Goal: Information Seeking & Learning: Learn about a topic

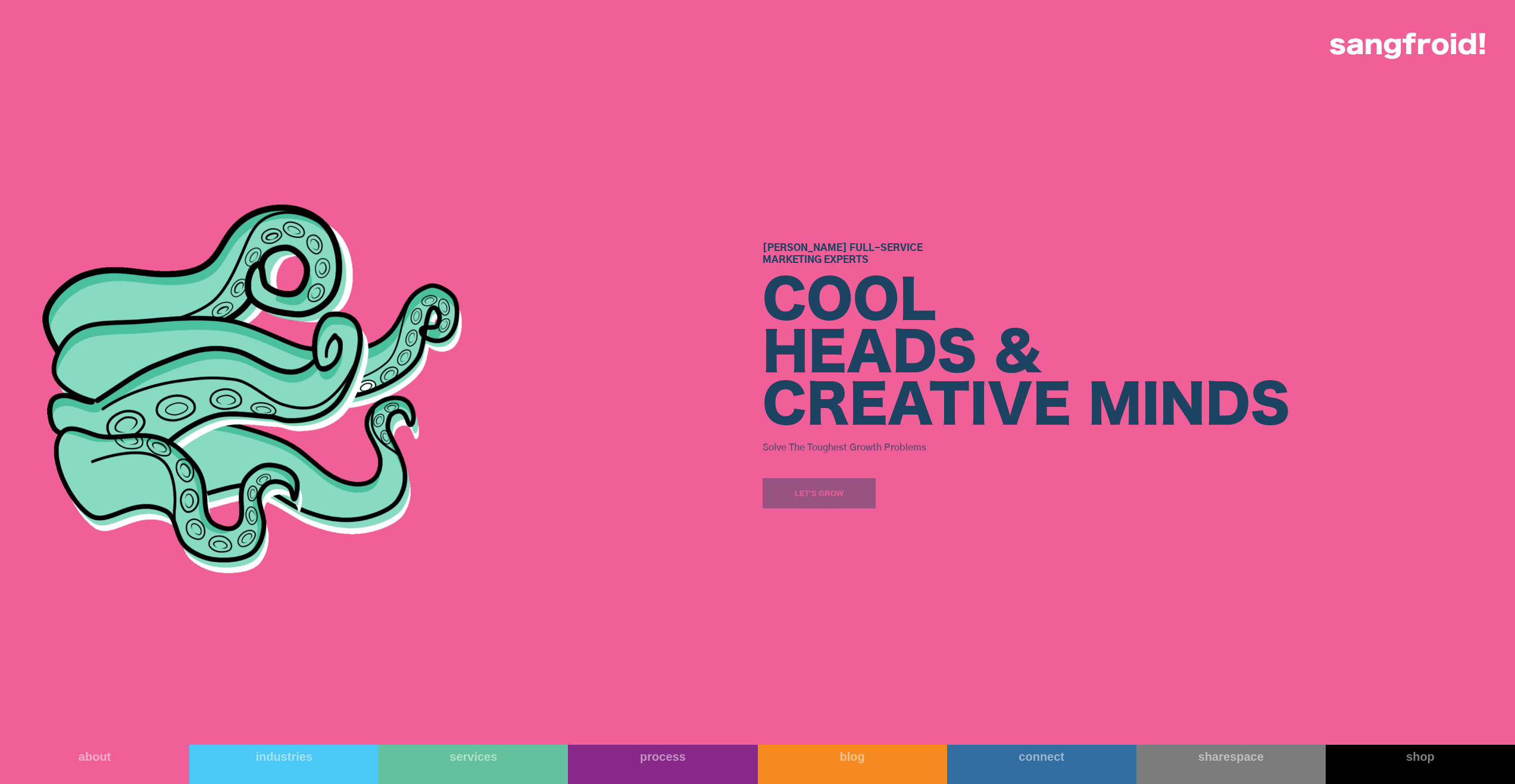
click at [997, 744] on div "[PERSON_NAME] Full-Service Marketing Experts COOL HEADS & CREATIVE MINDS Solve …" at bounding box center [1093, 372] width 662 height 745
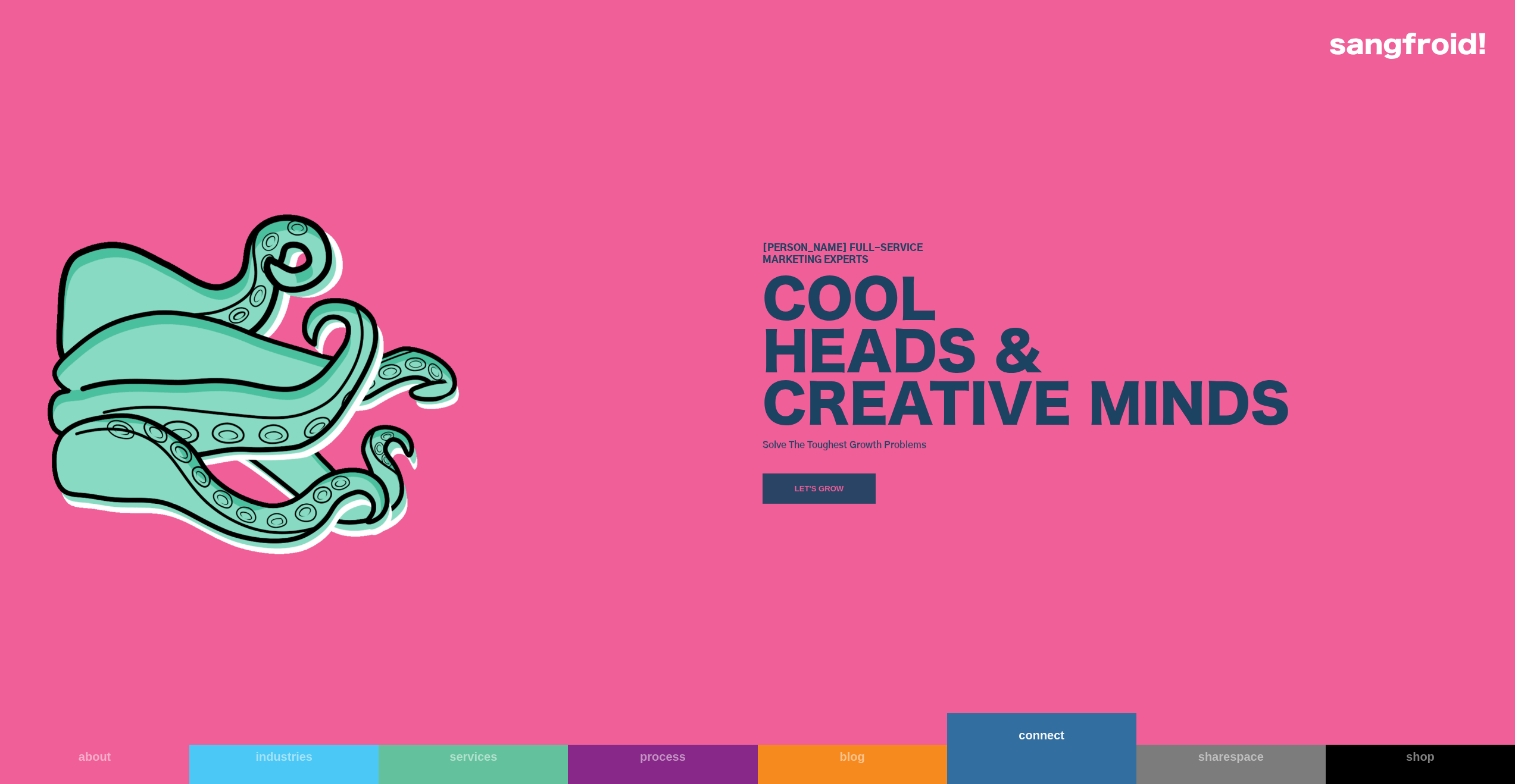
click at [1001, 753] on link "connect" at bounding box center [1042, 749] width 189 height 71
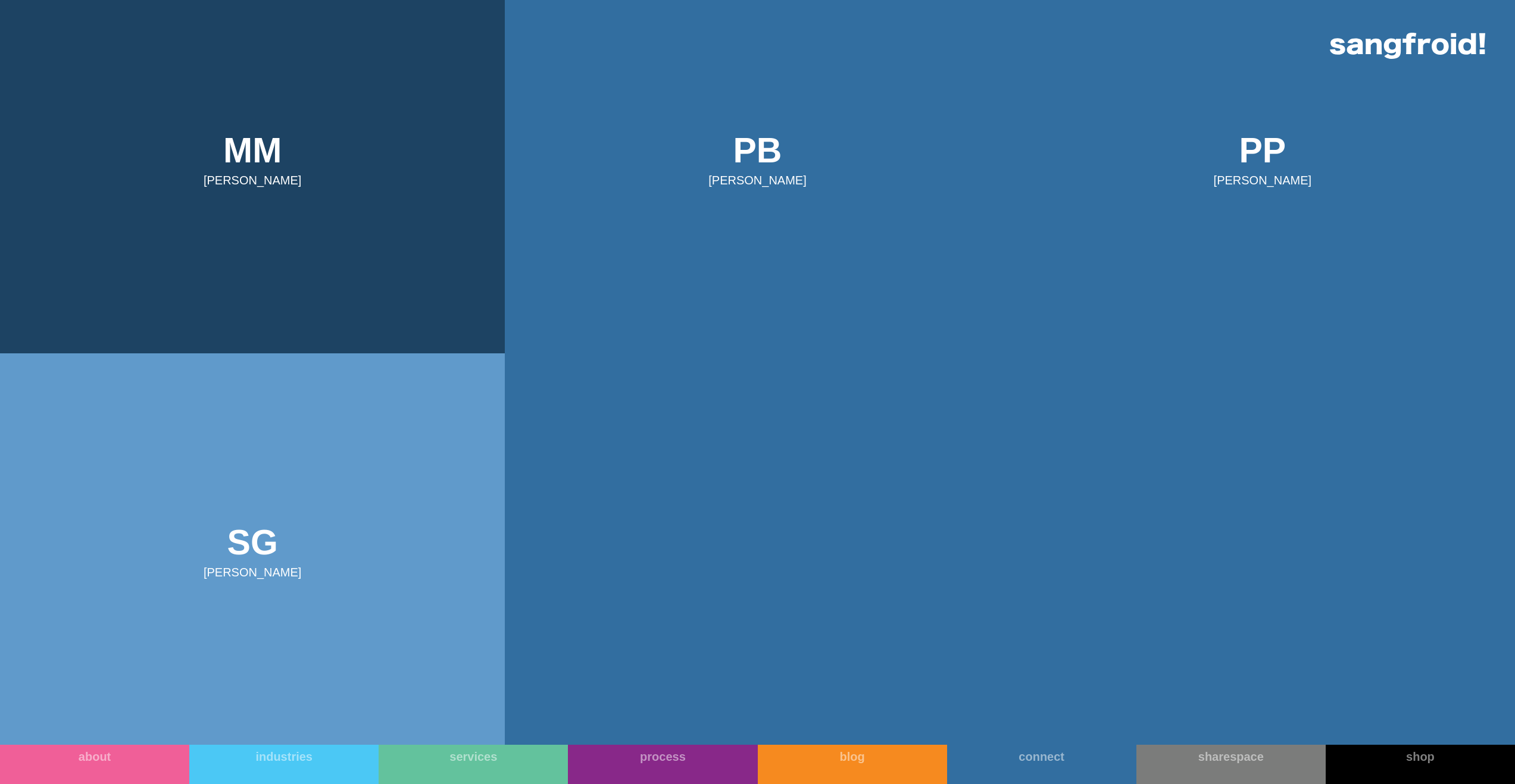
scroll to position [1215, 0]
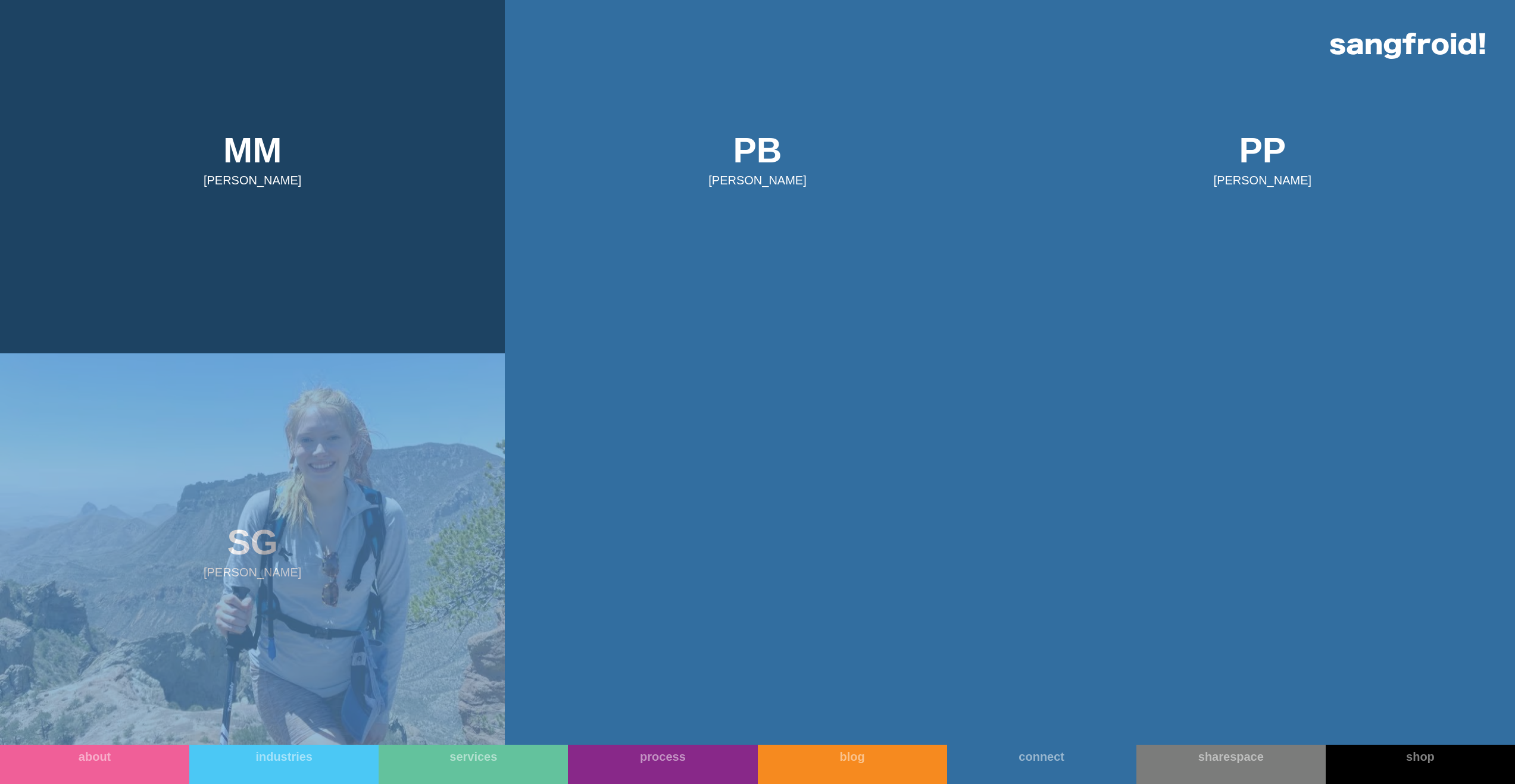
click at [420, 572] on img at bounding box center [253, 549] width 505 height 392
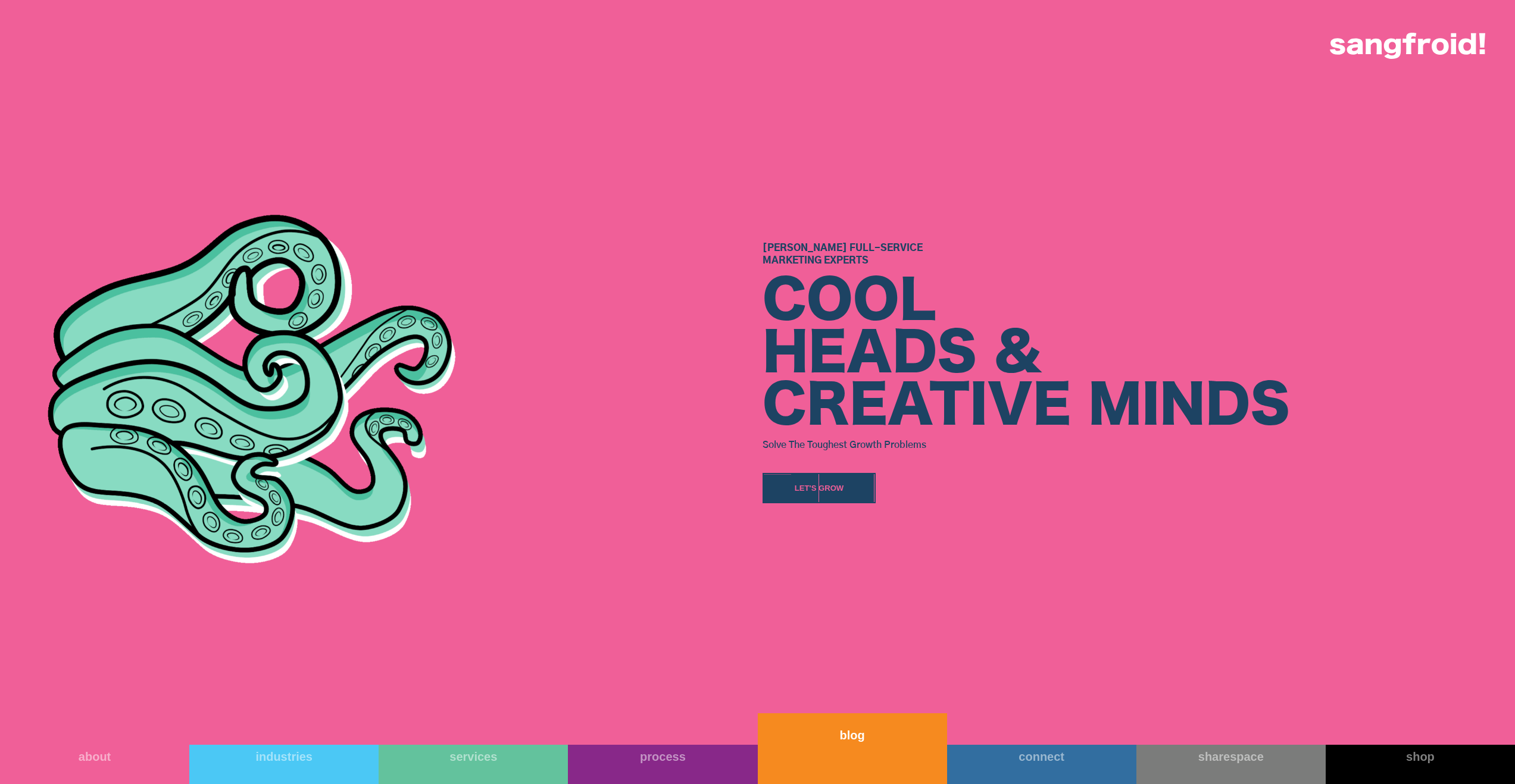
click at [853, 723] on link "blog" at bounding box center [852, 749] width 189 height 71
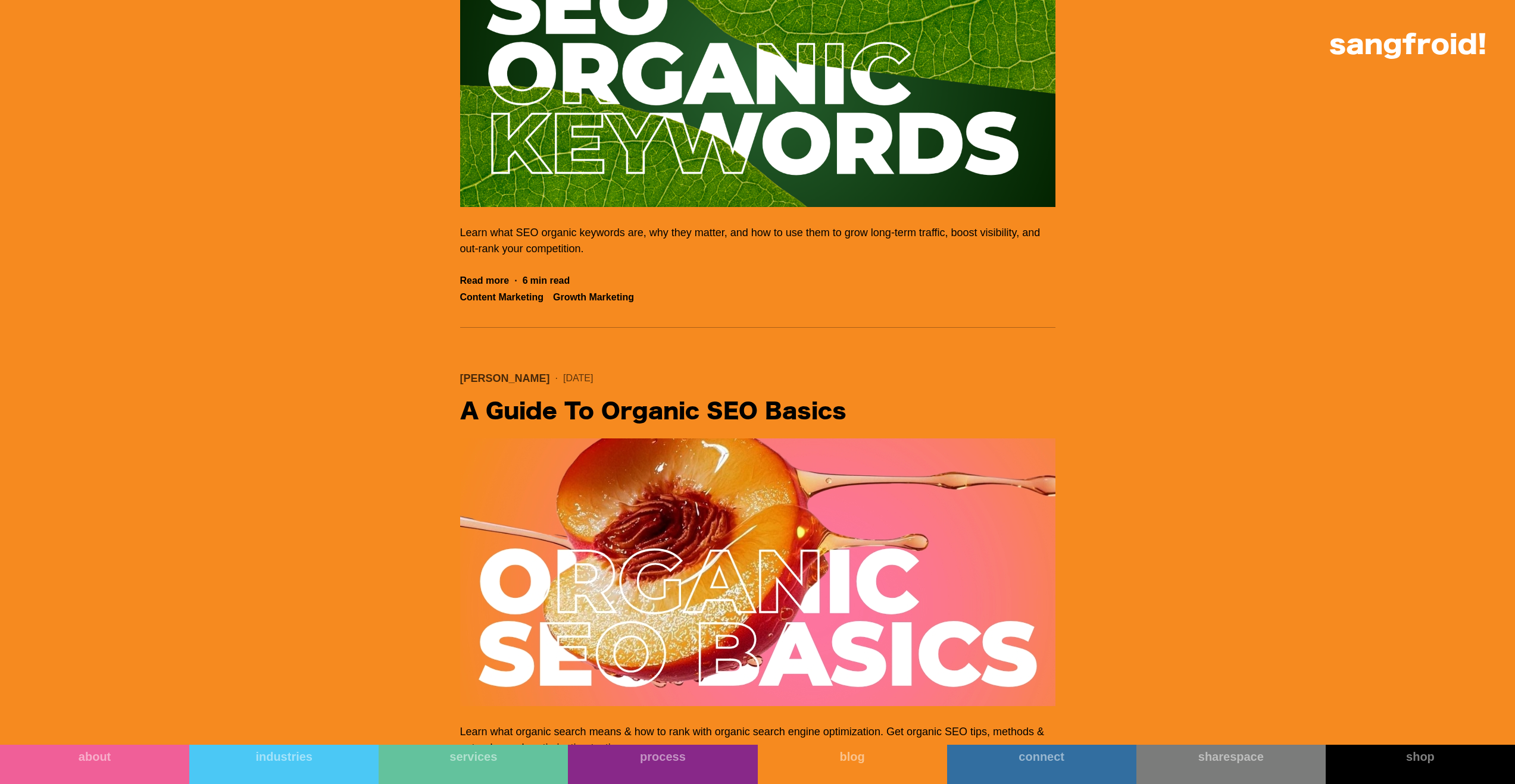
scroll to position [3209, 0]
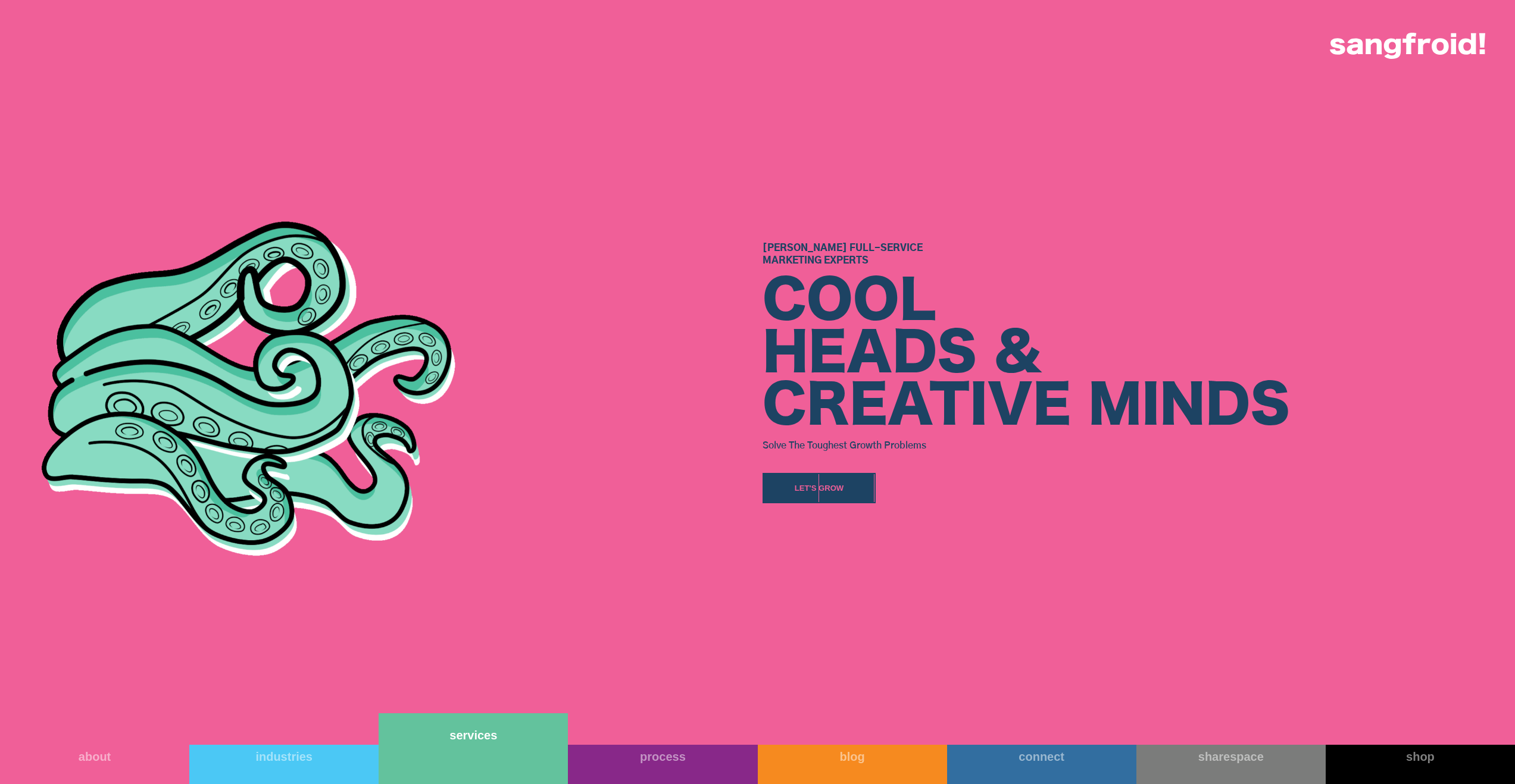
click at [497, 770] on link "services" at bounding box center [473, 749] width 189 height 71
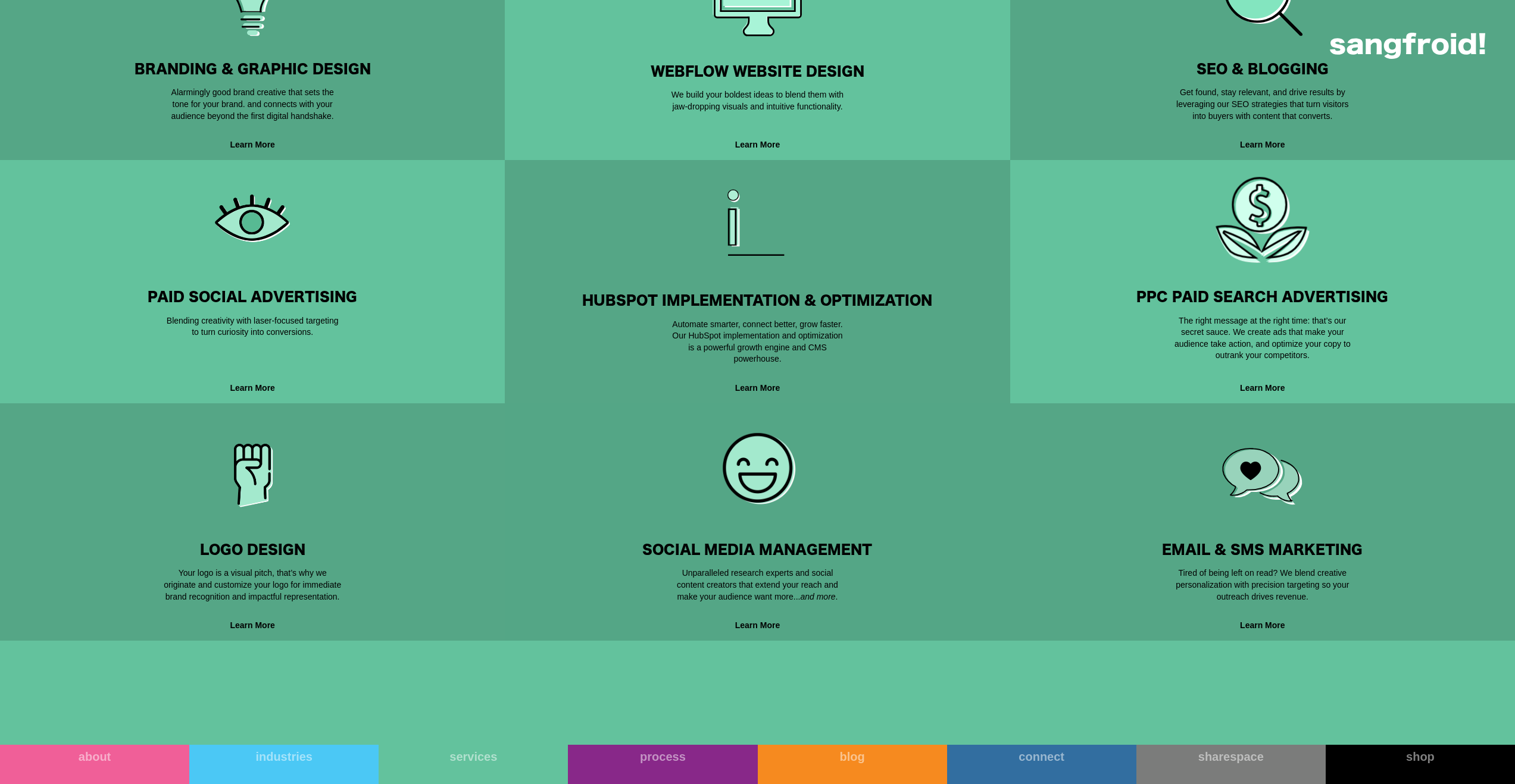
scroll to position [851, 0]
click at [731, 548] on div "Social Media Management Be Social, Be Seen, Be Successful Unparalleled research…" at bounding box center [758, 565] width 467 height 72
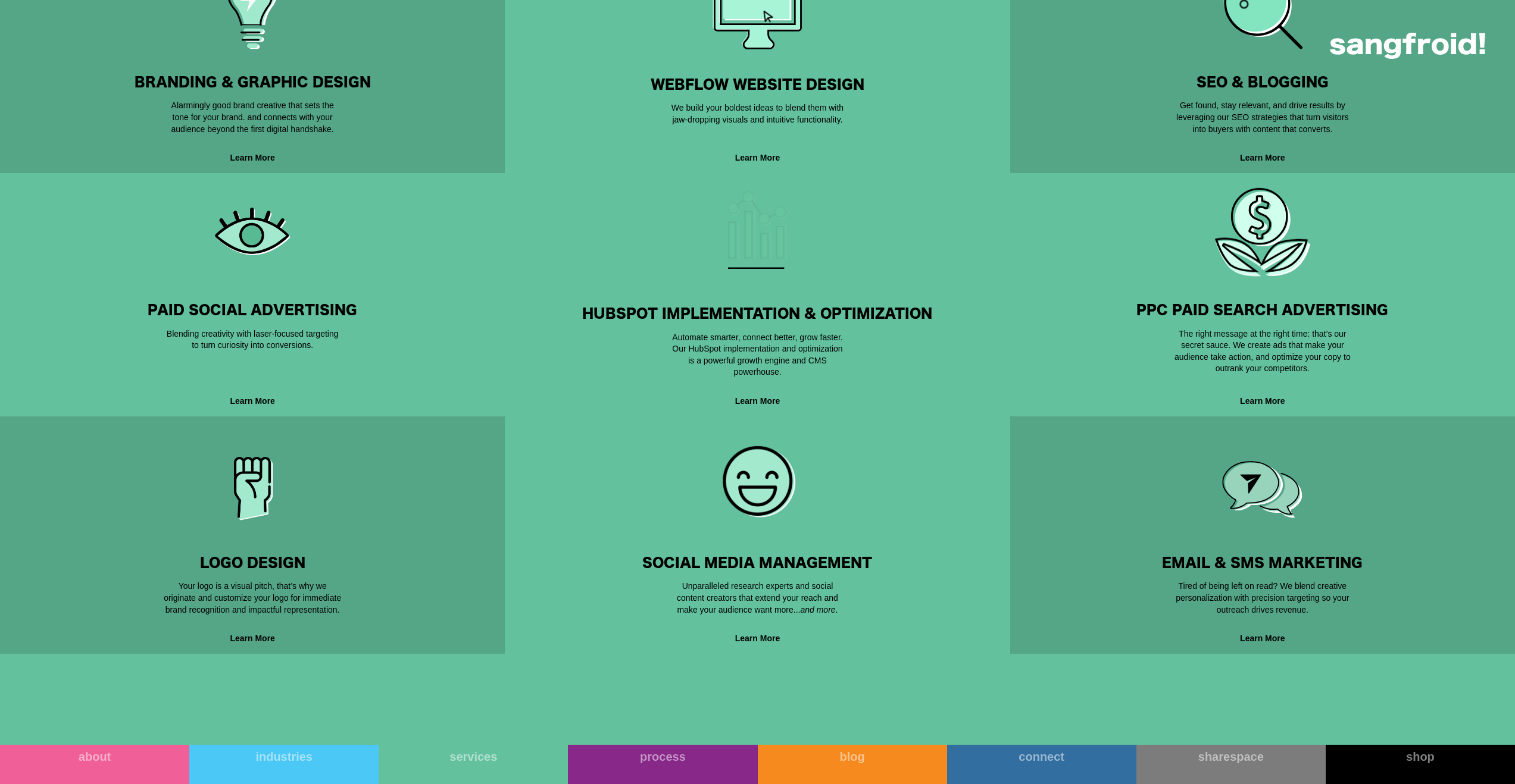
scroll to position [835, 0]
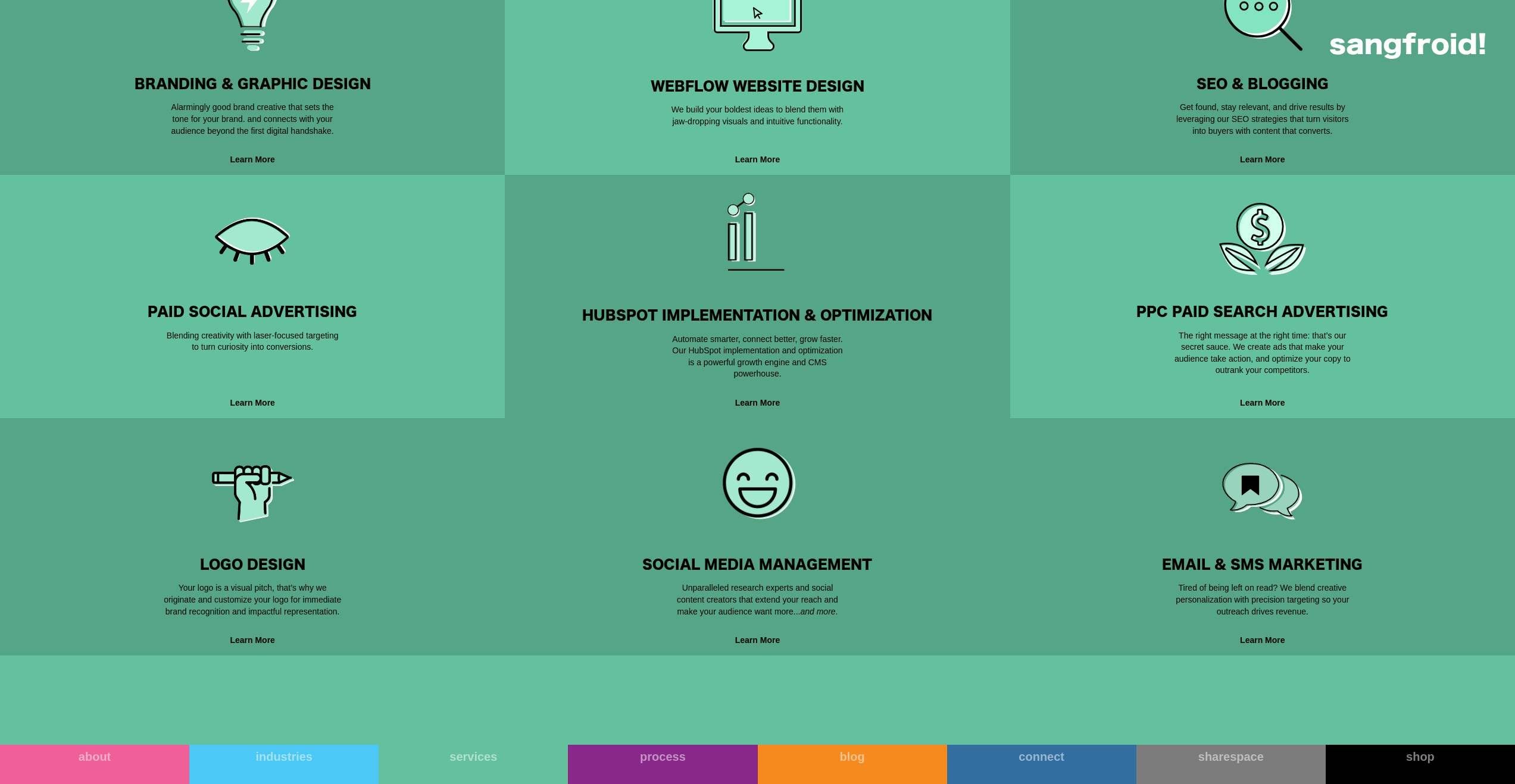
click at [868, 477] on div "Social Media Management Be Social, Be Seen, Be Successful Unparalleled research…" at bounding box center [758, 537] width 467 height 200
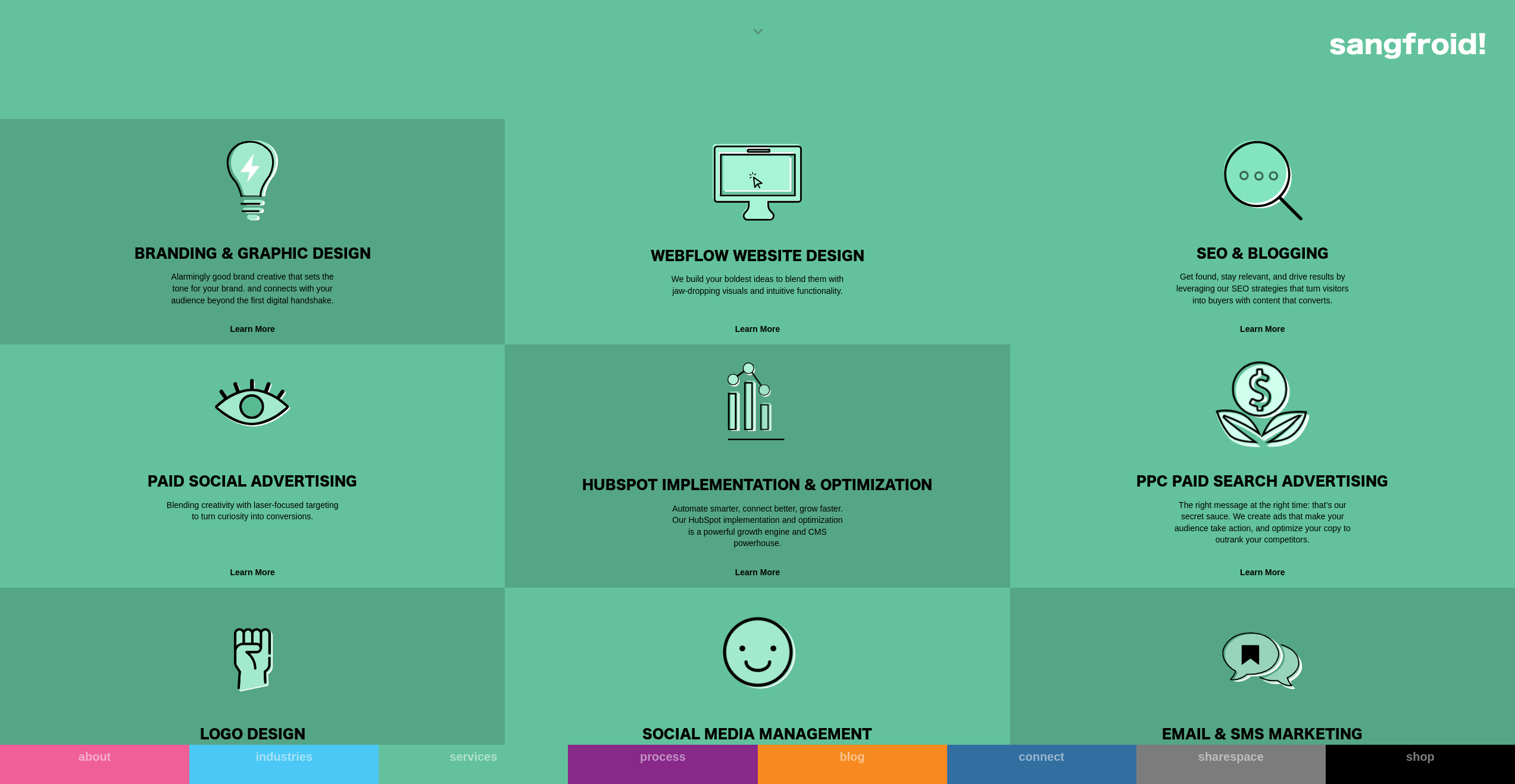
scroll to position [641, 0]
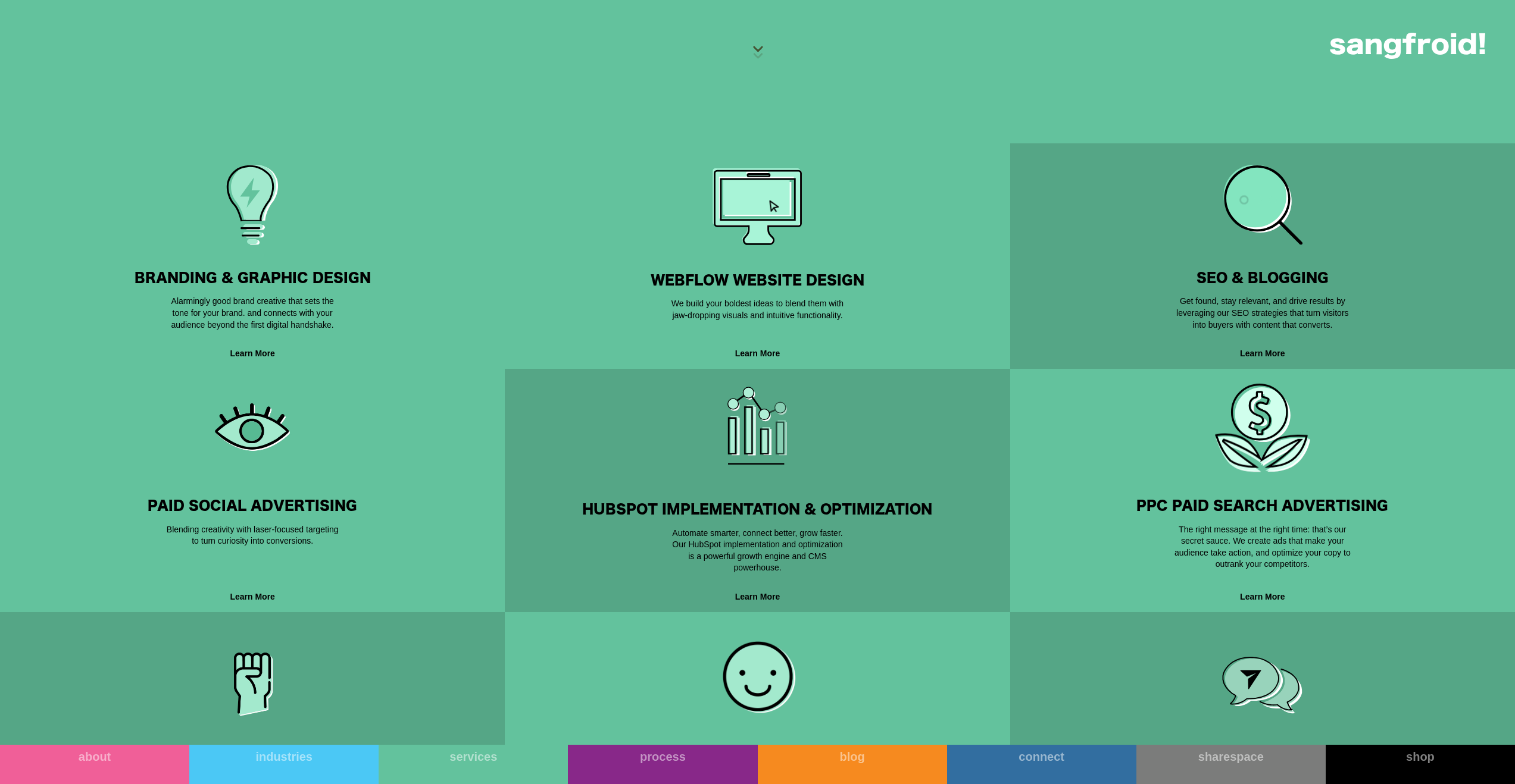
click at [310, 222] on div "BRANDING & GRAPHIC DESIGN Creativity Built For Performance. Alarmingly good bra…" at bounding box center [253, 256] width 467 height 169
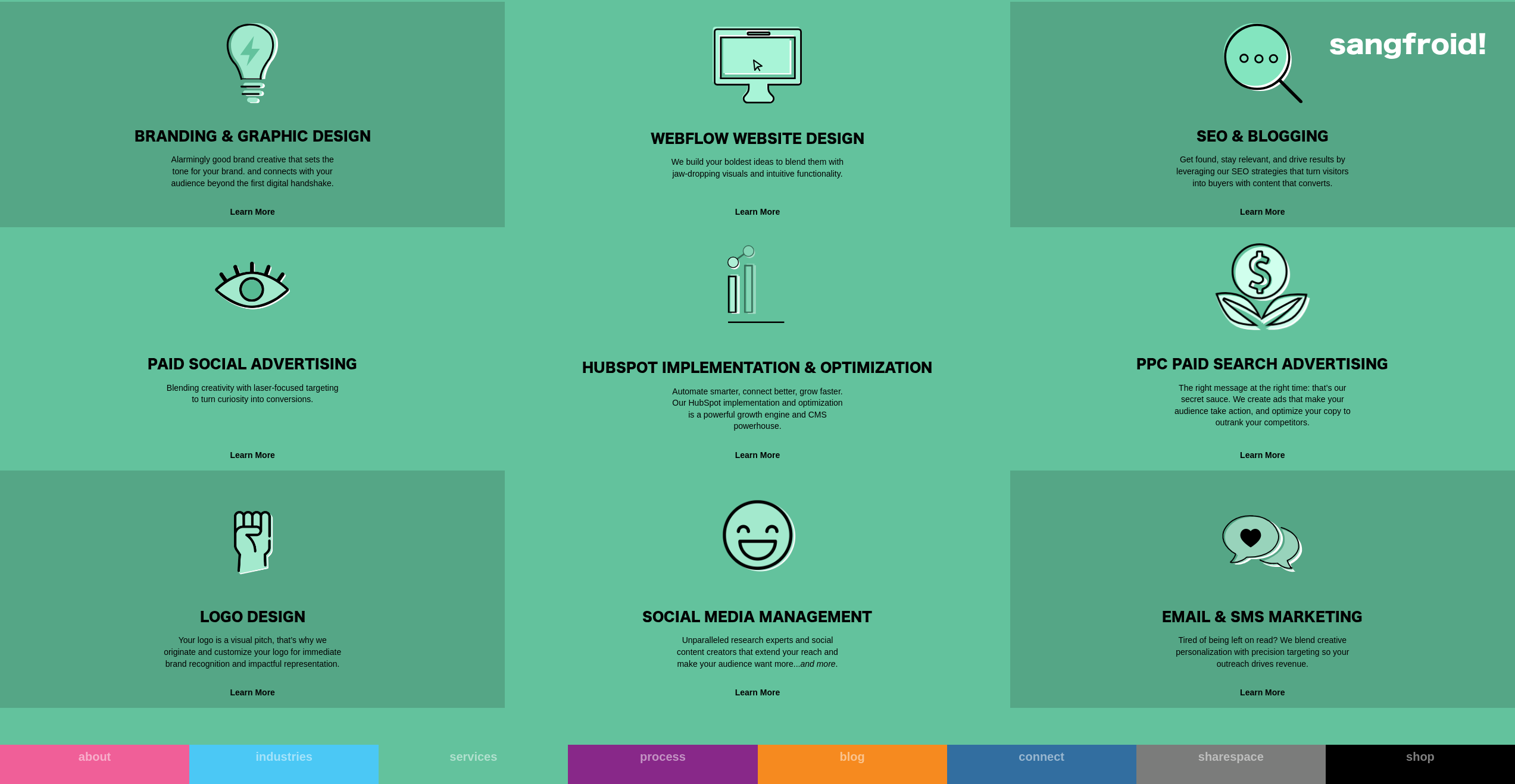
scroll to position [886, 0]
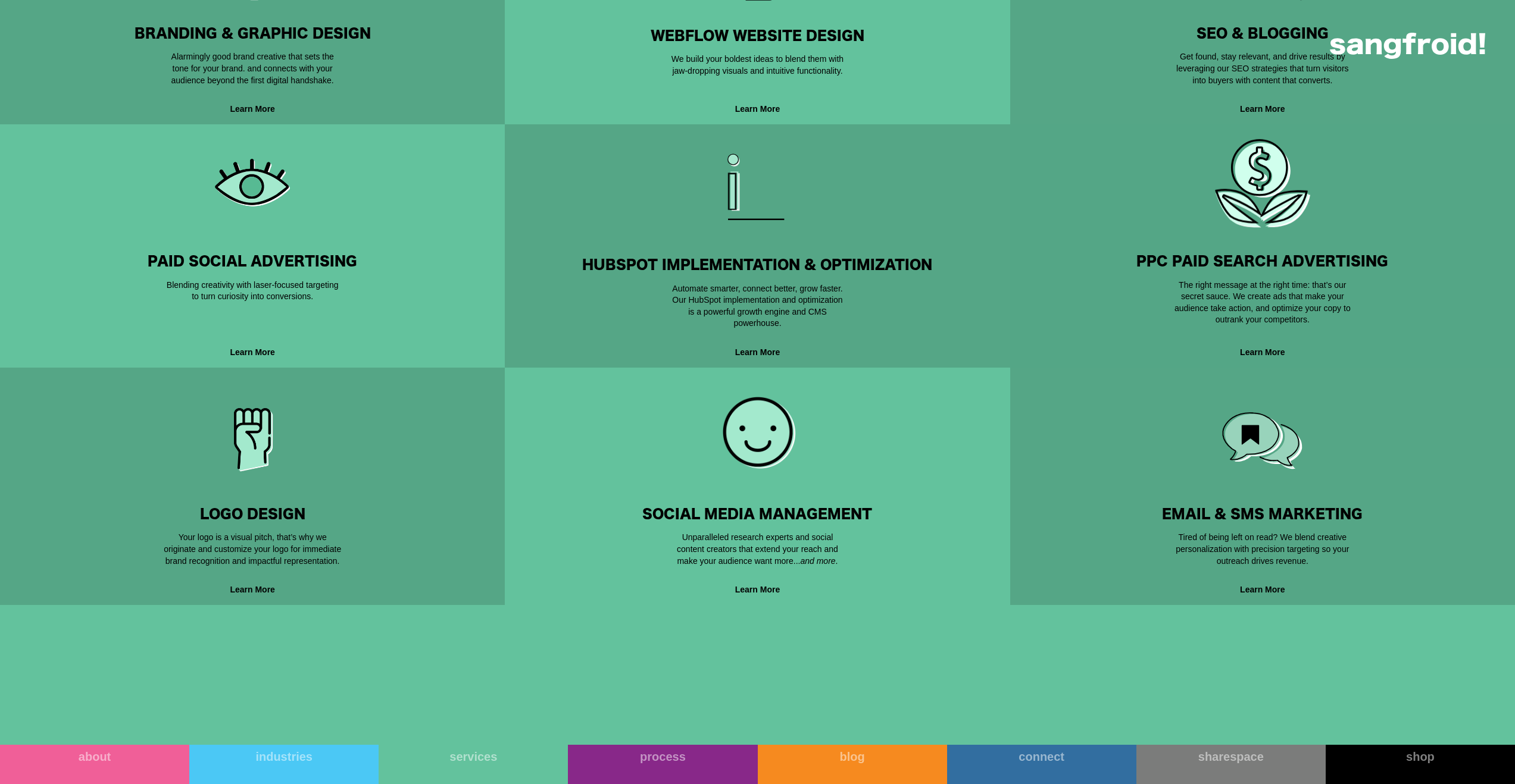
click at [1333, 240] on div "PPC Paid Search Advertising Growth Driven & Conversion Obsessed The right messa…" at bounding box center [1262, 245] width 467 height 205
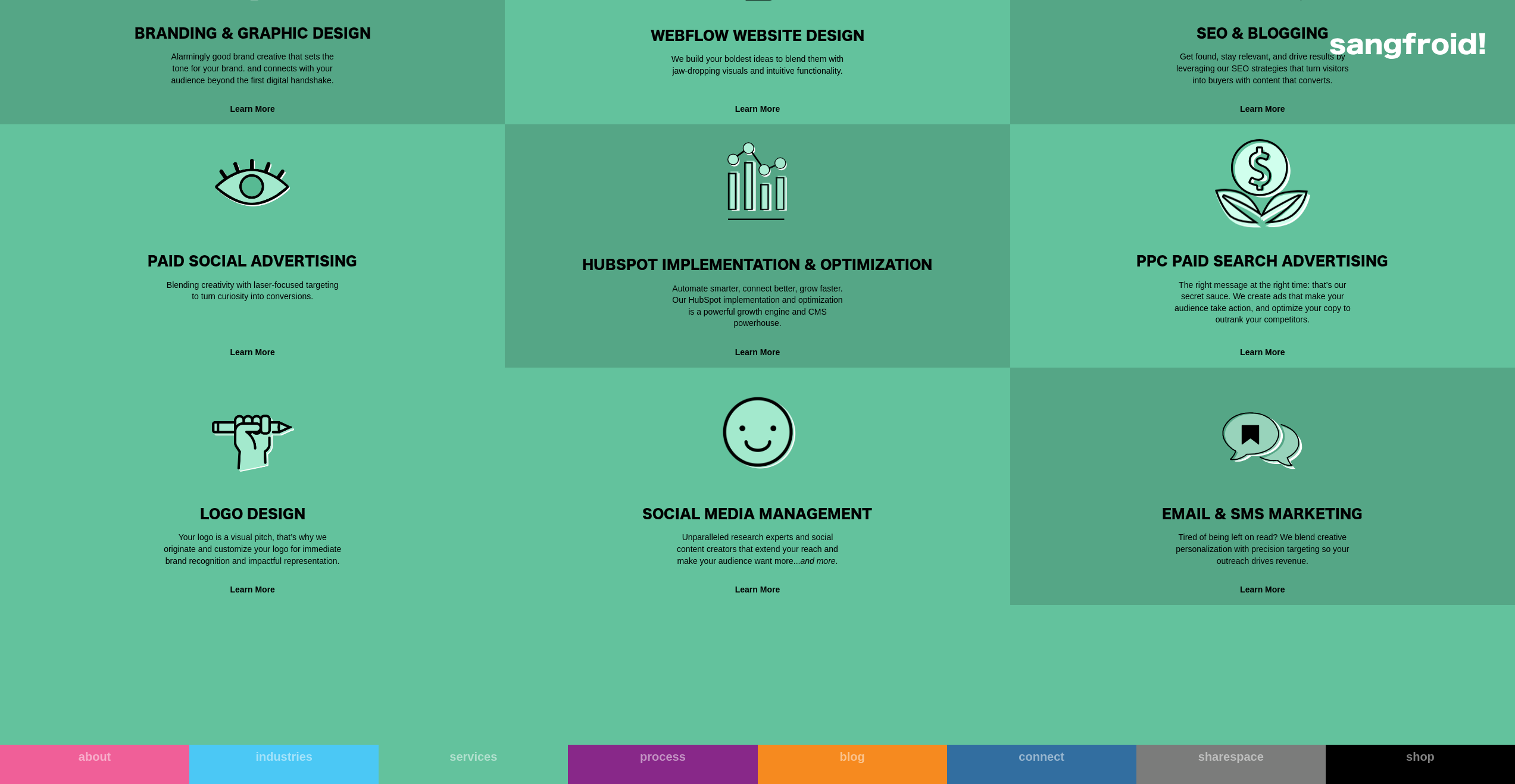
click at [395, 479] on div "LOGO DESIGN People Are Watching, Make A Statement. Your logo is a visual pitch,…" at bounding box center [253, 486] width 467 height 180
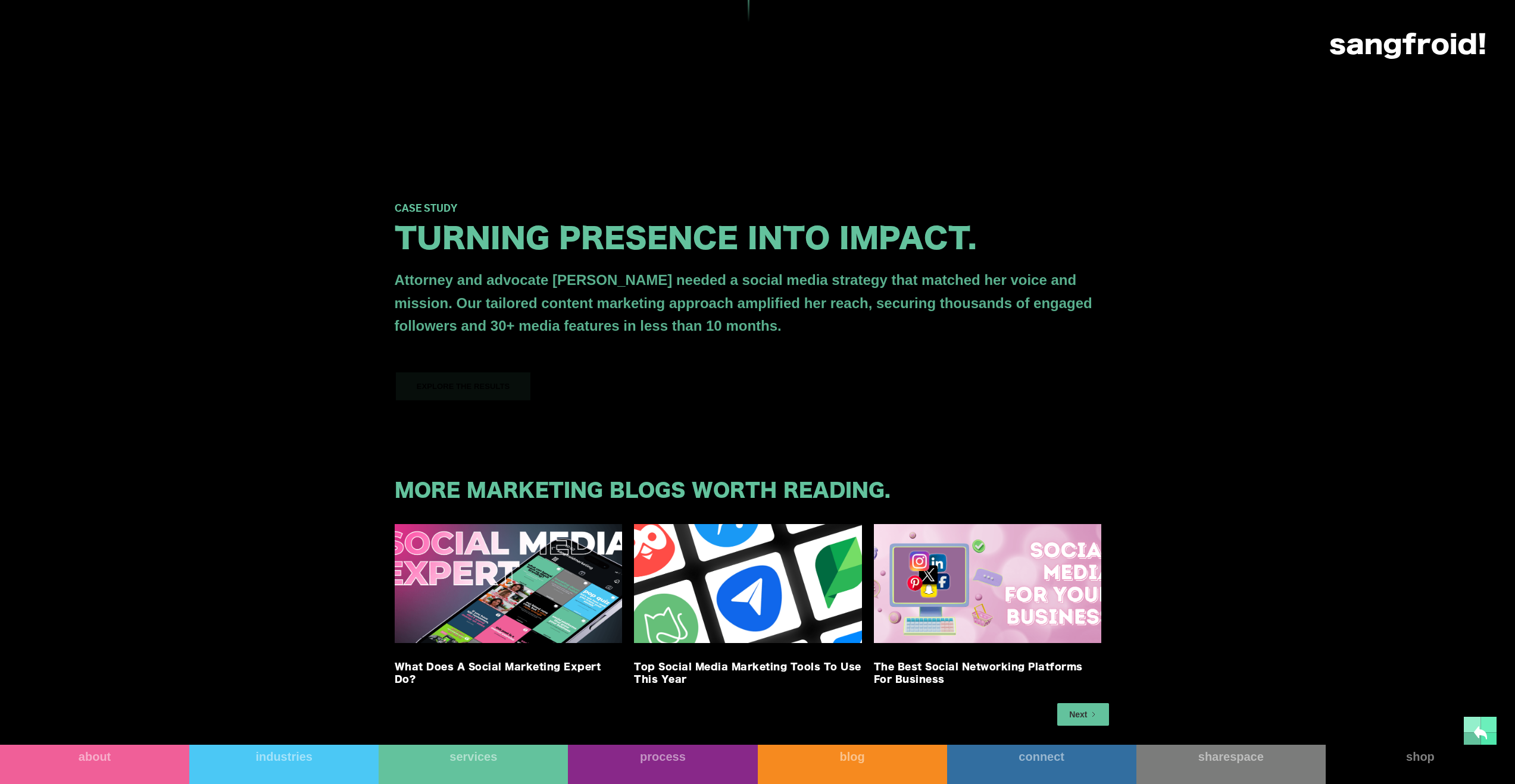
scroll to position [2568, 0]
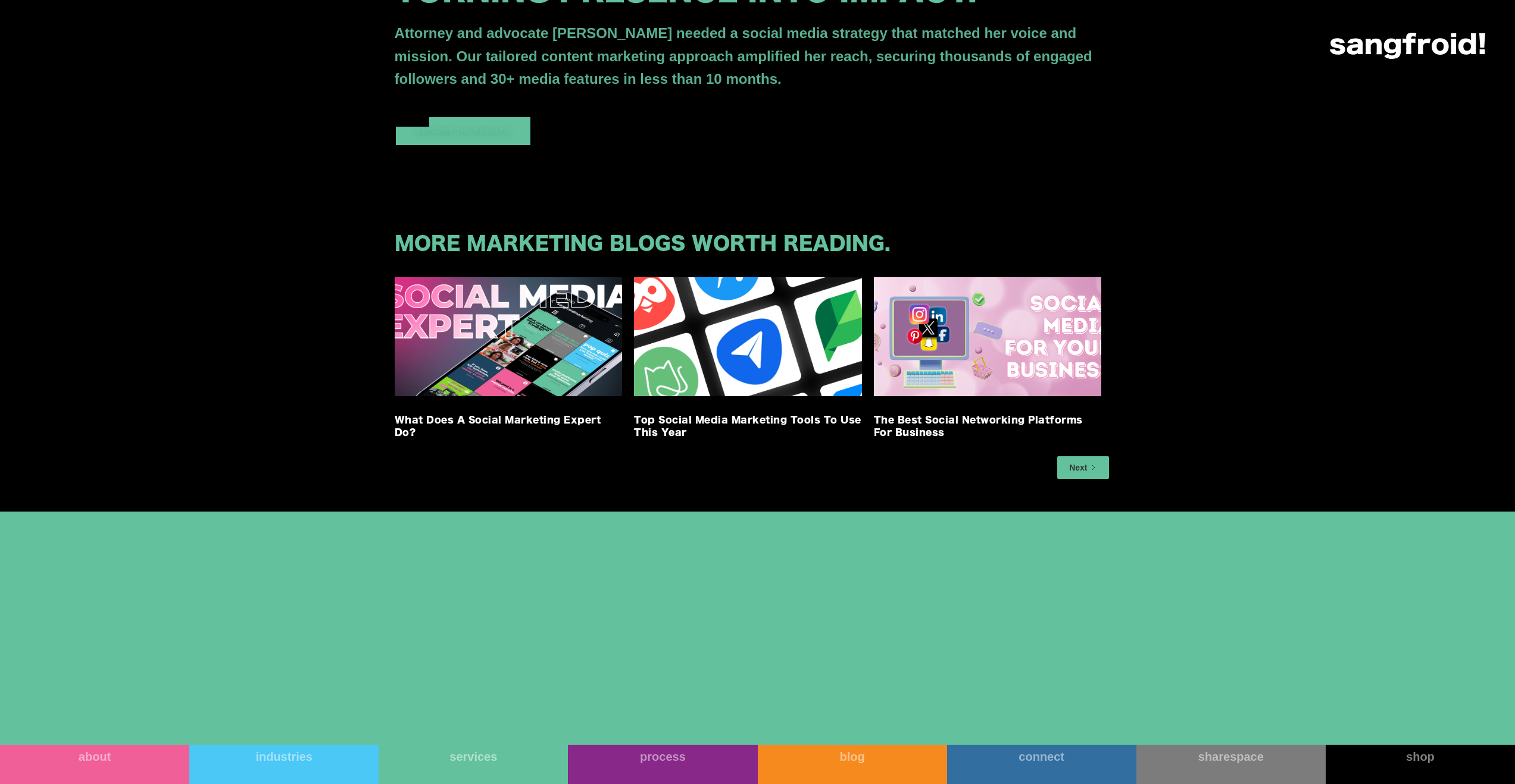
click at [472, 145] on div at bounding box center [480, 131] width 34 height 28
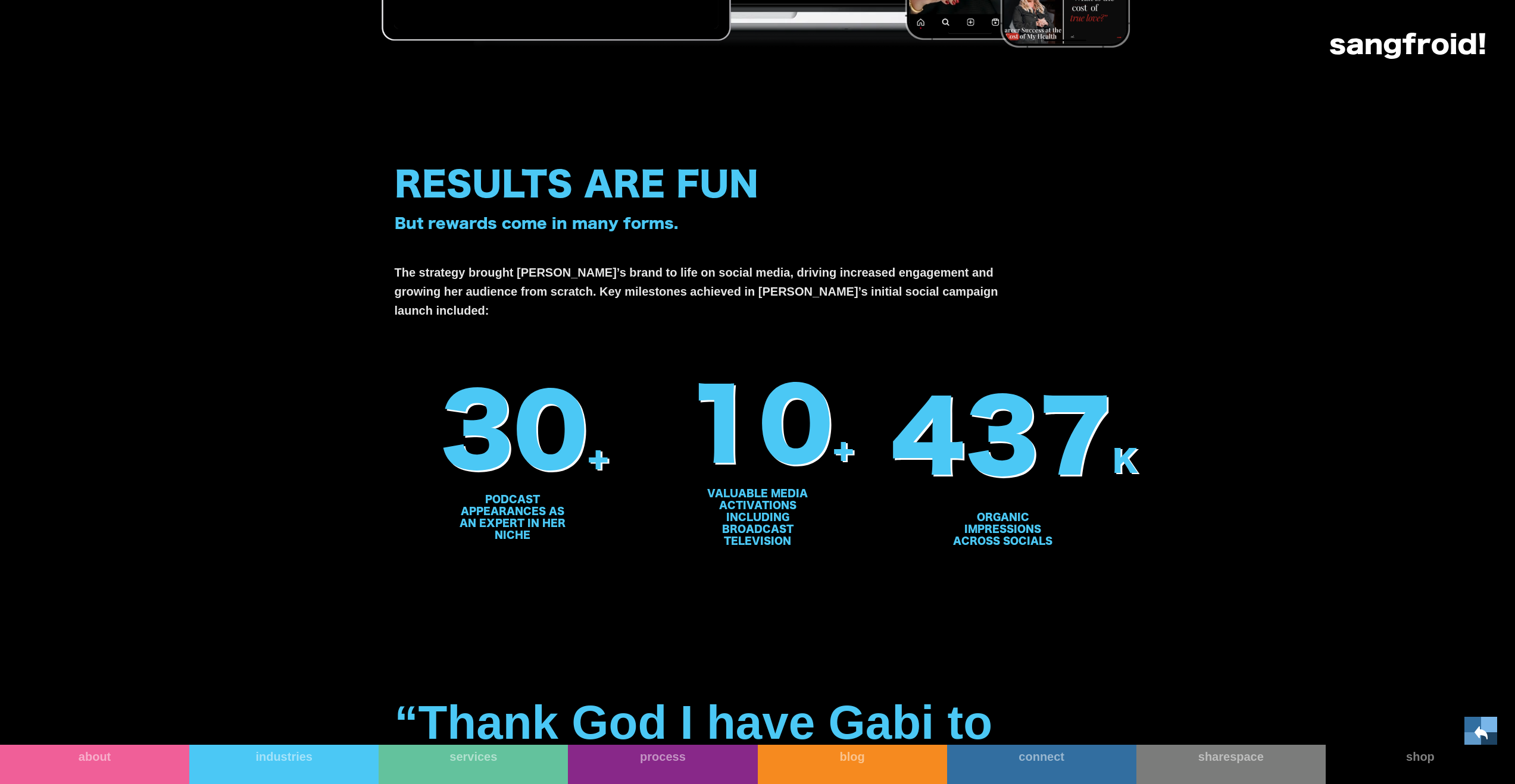
scroll to position [2290, 0]
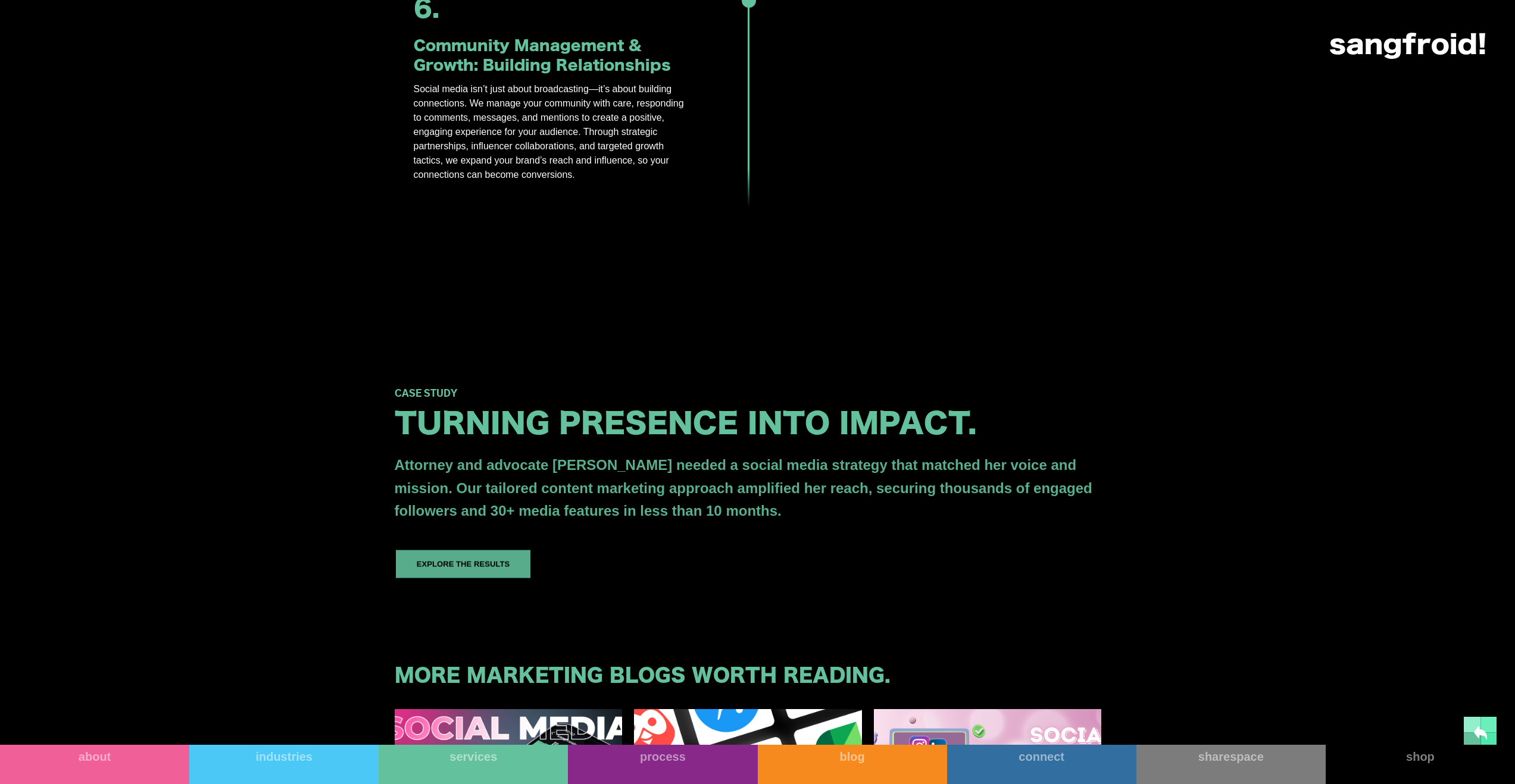
scroll to position [2135, 0]
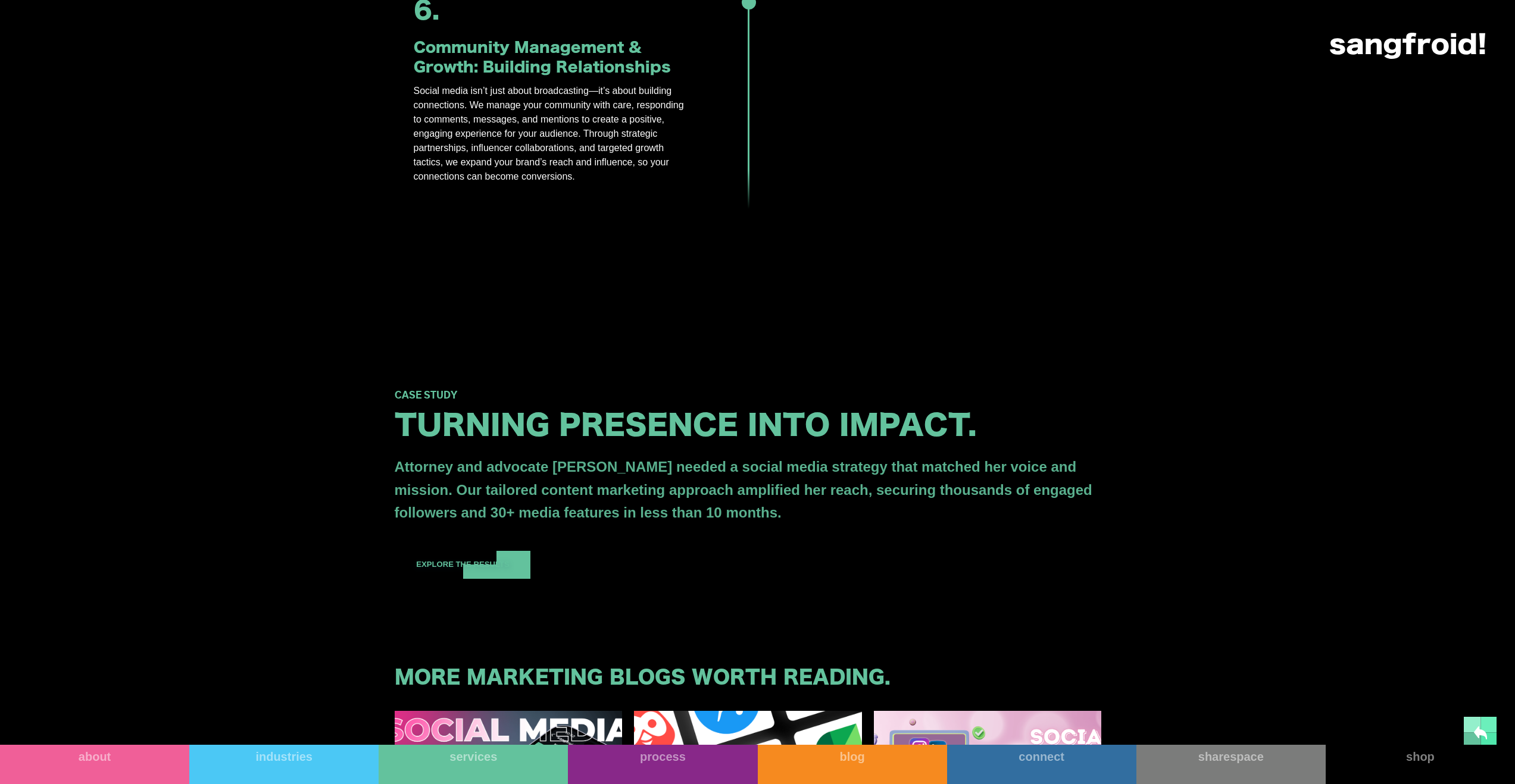
click at [515, 579] on div at bounding box center [513, 565] width 34 height 28
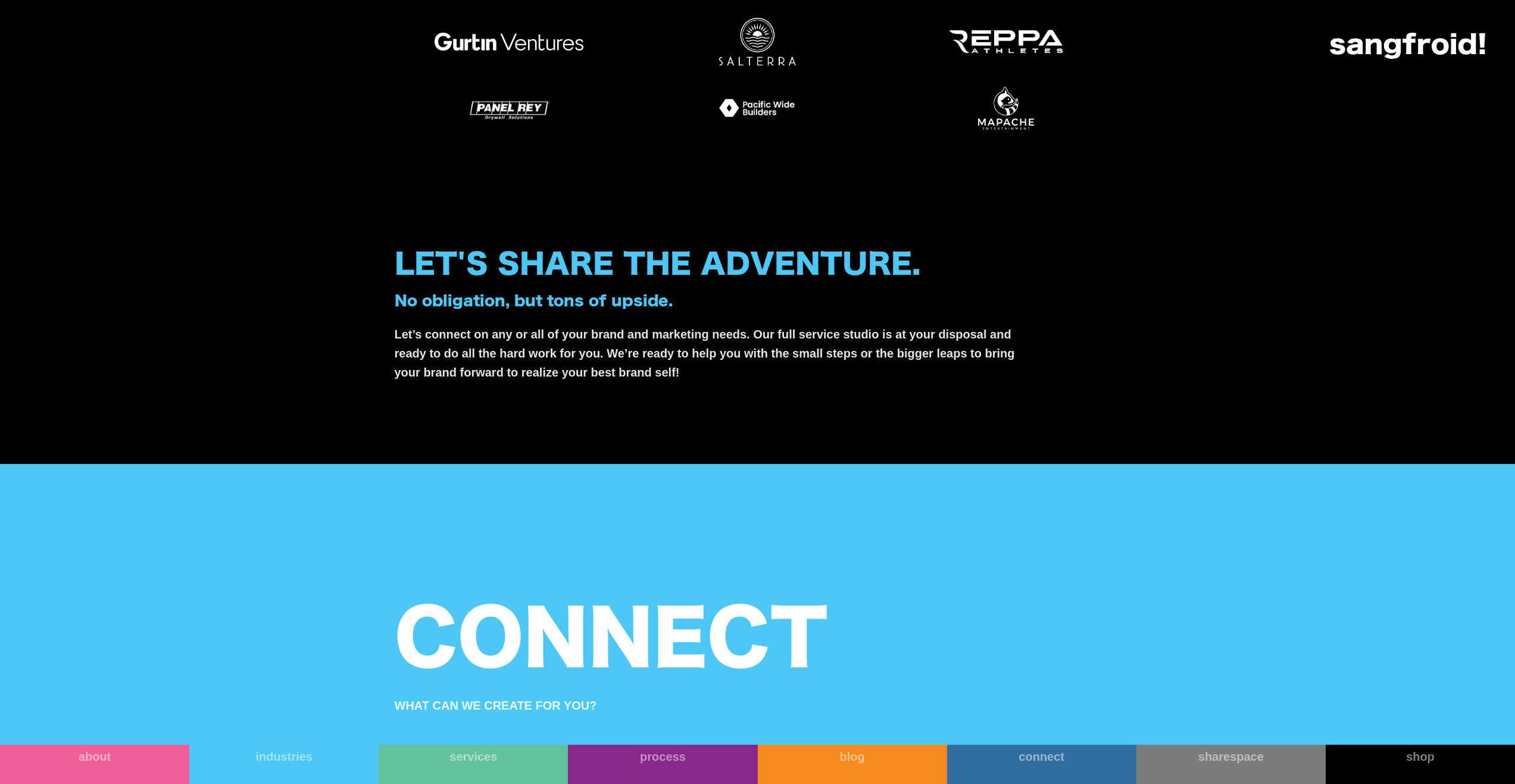
scroll to position [4134, 0]
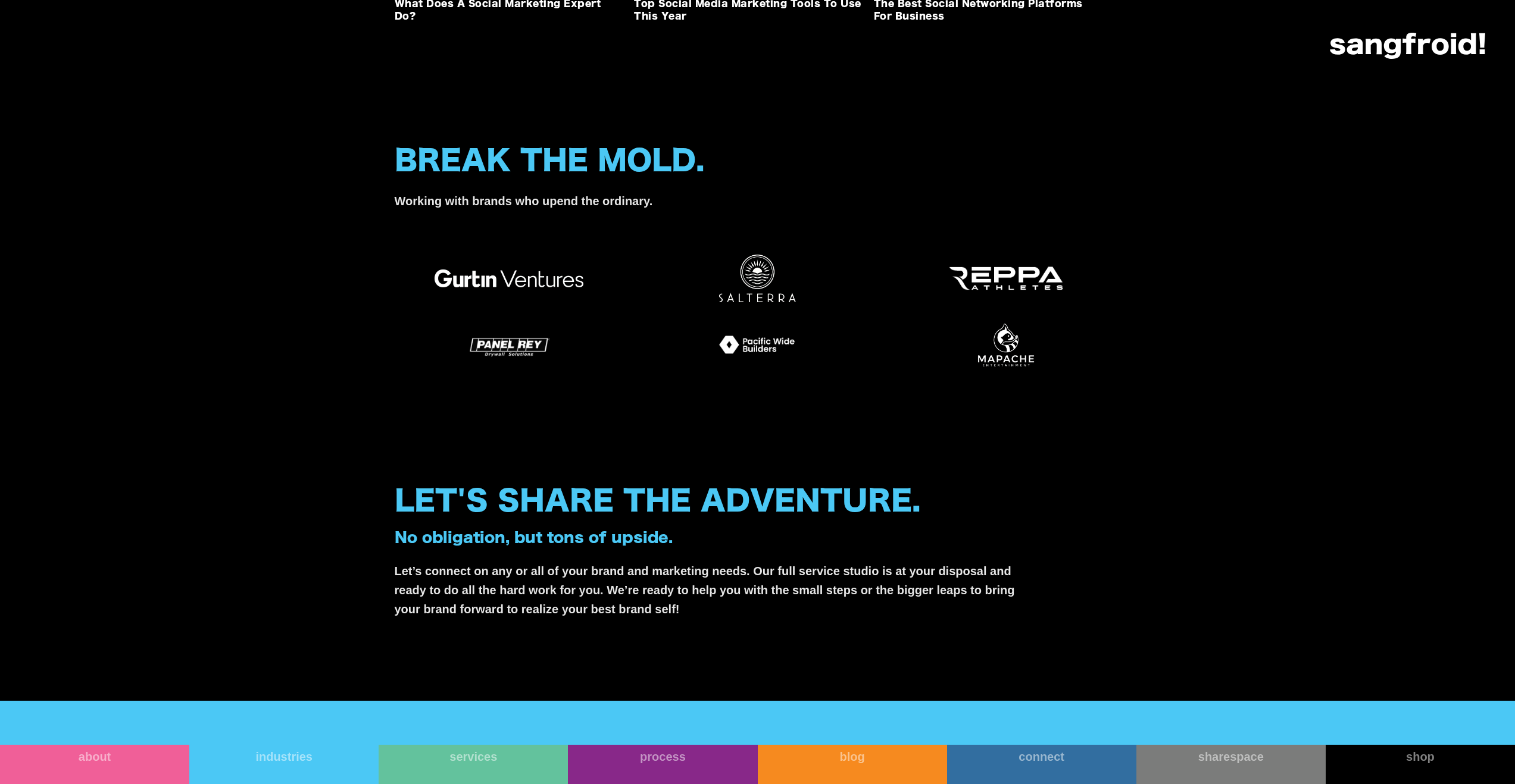
click at [554, 288] on img at bounding box center [509, 278] width 149 height 18
drag, startPoint x: 1032, startPoint y: 530, endPoint x: 1011, endPoint y: 601, distance: 74.0
click at [1032, 302] on img at bounding box center [1006, 278] width 149 height 48
click at [669, 369] on div at bounding box center [758, 312] width 726 height 114
click at [581, 369] on img at bounding box center [509, 345] width 149 height 48
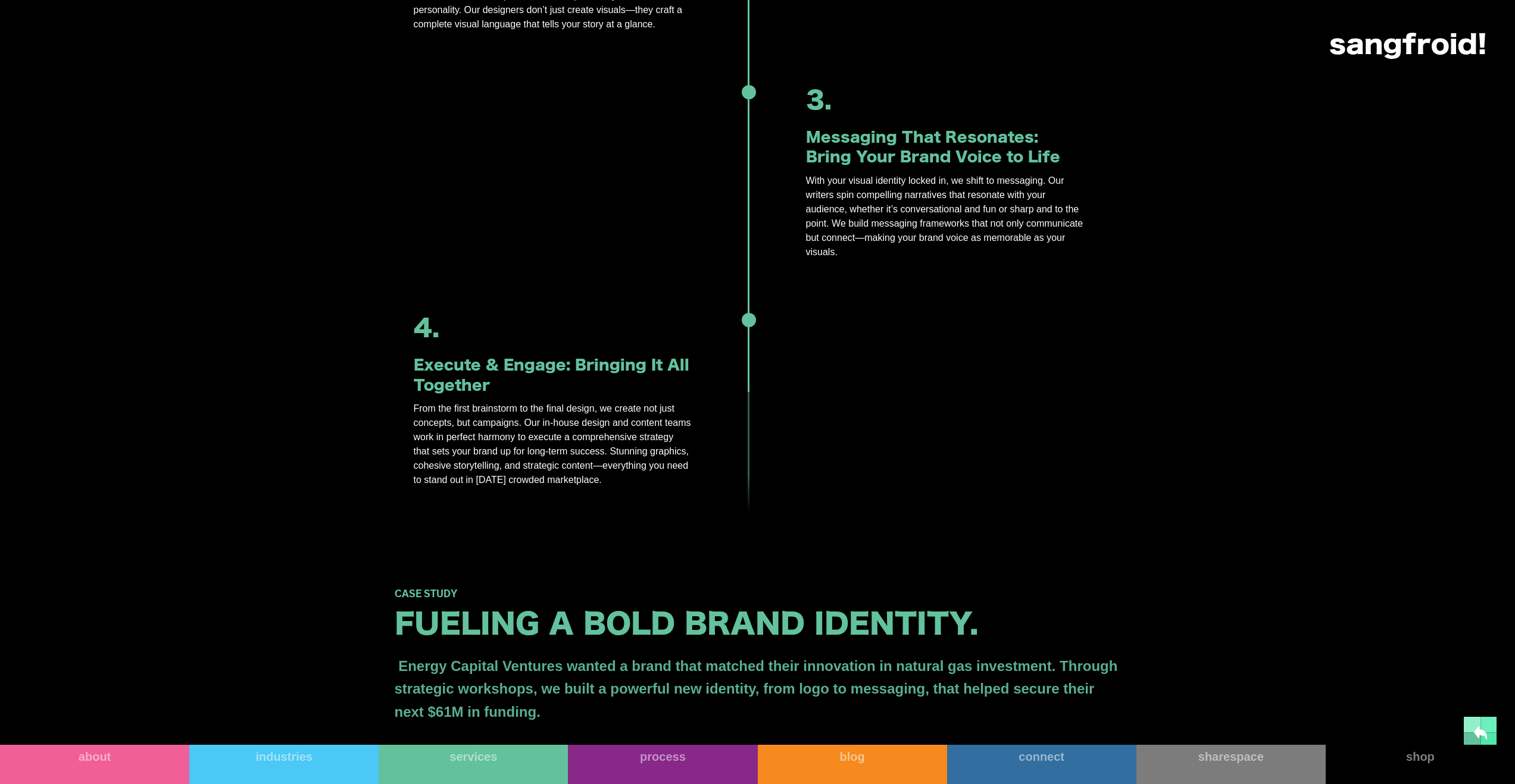
scroll to position [1741, 0]
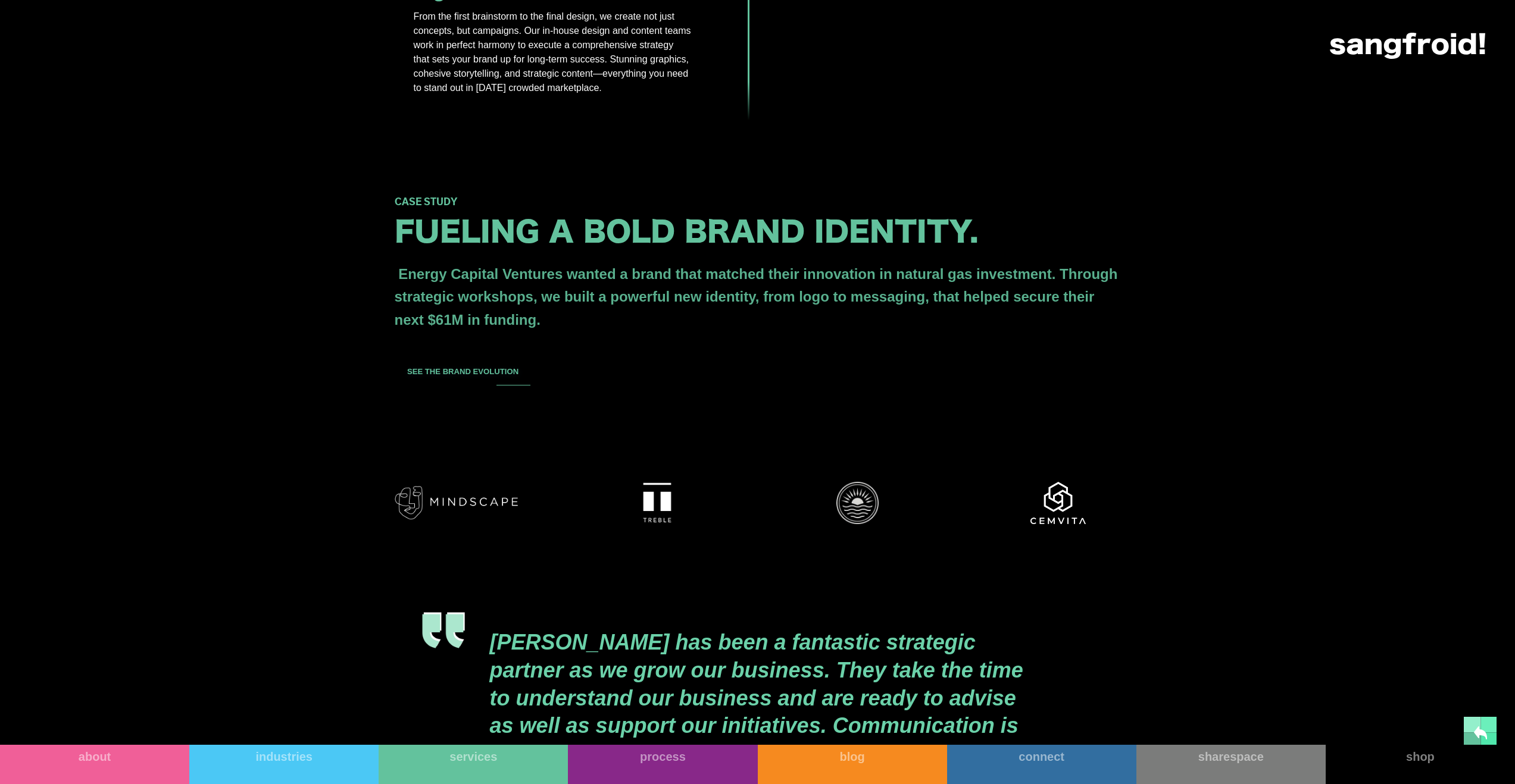
click at [502, 387] on link "See the brand evolution" at bounding box center [463, 372] width 137 height 30
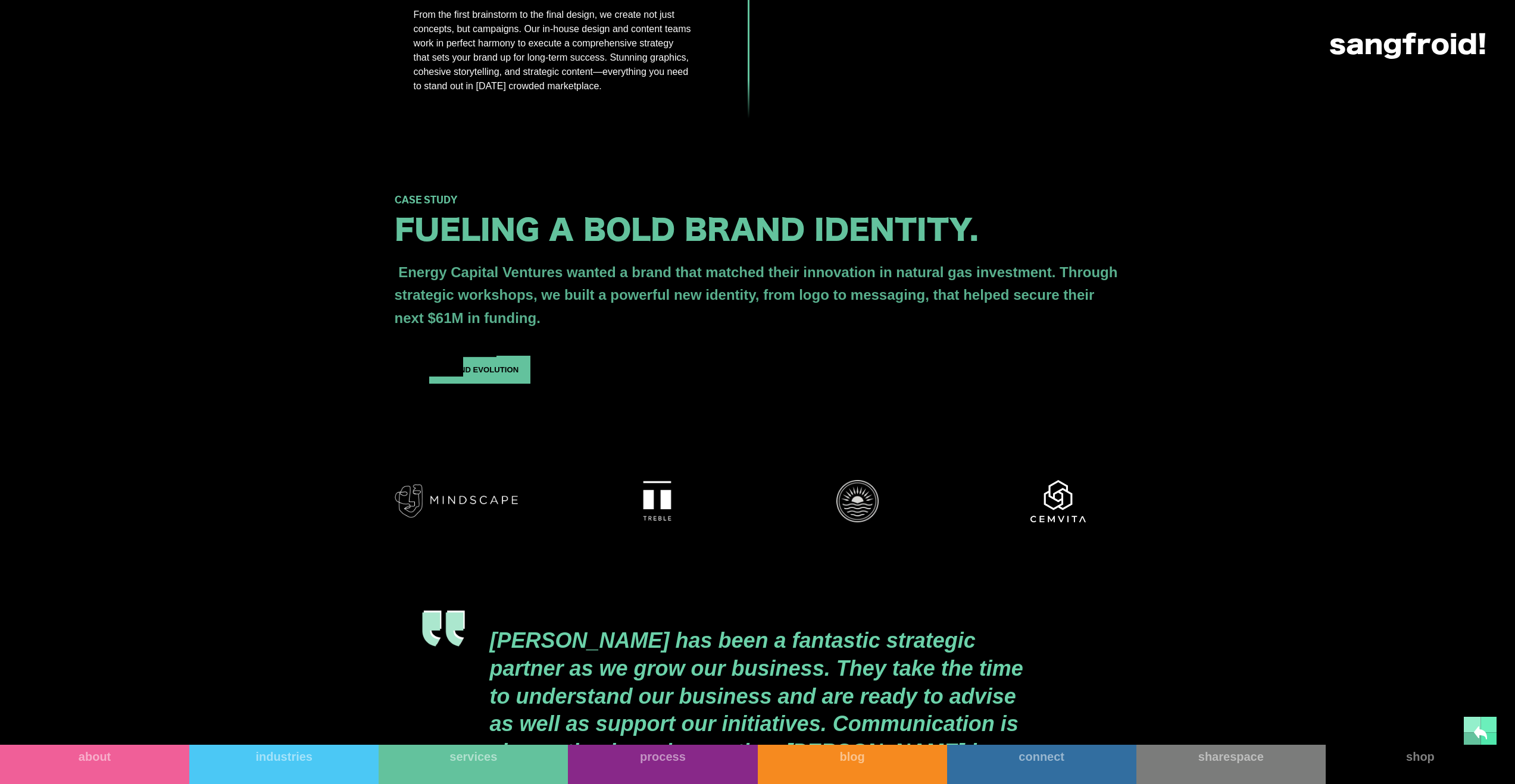
scroll to position [1744, 0]
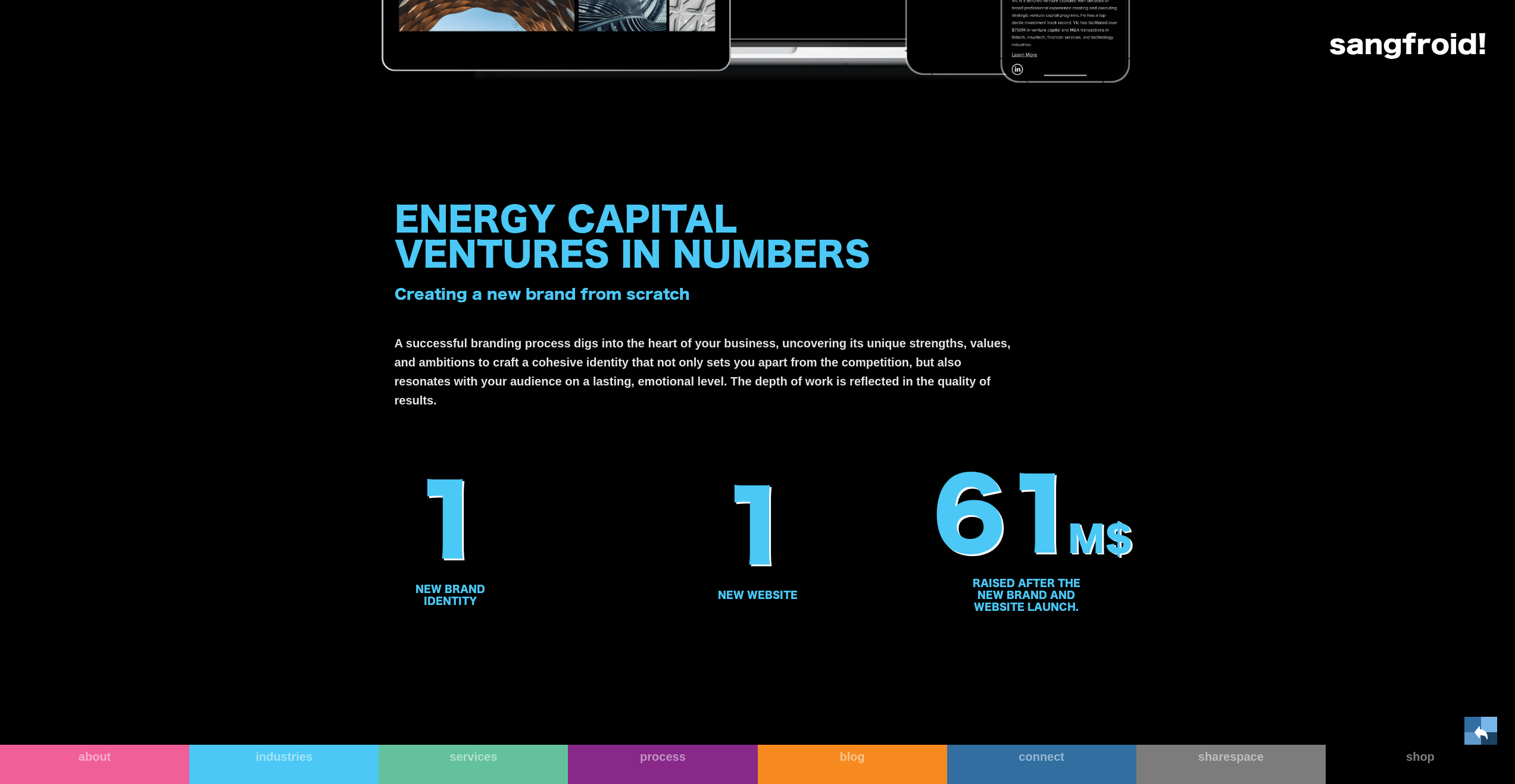
scroll to position [2667, 0]
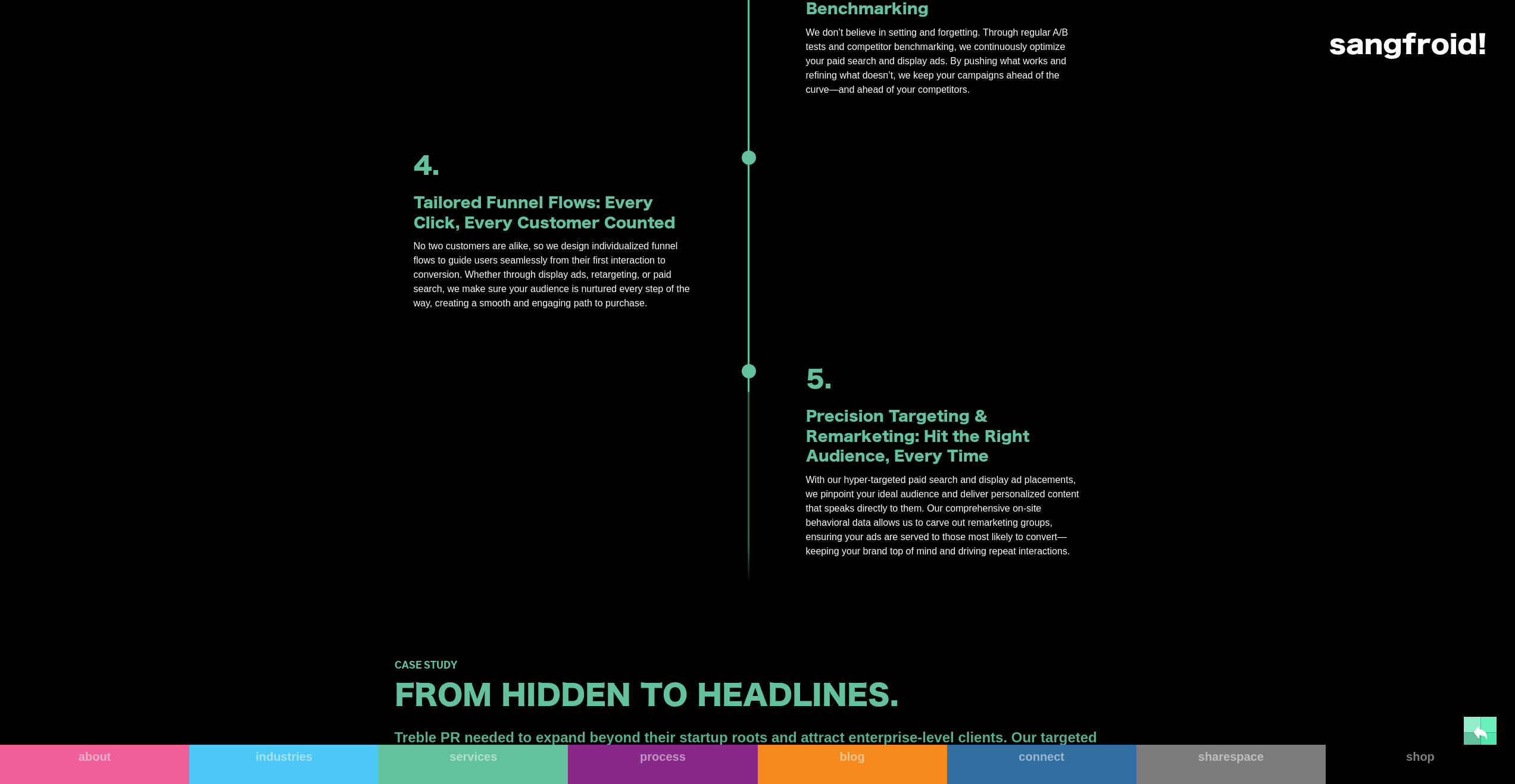
scroll to position [2102, 0]
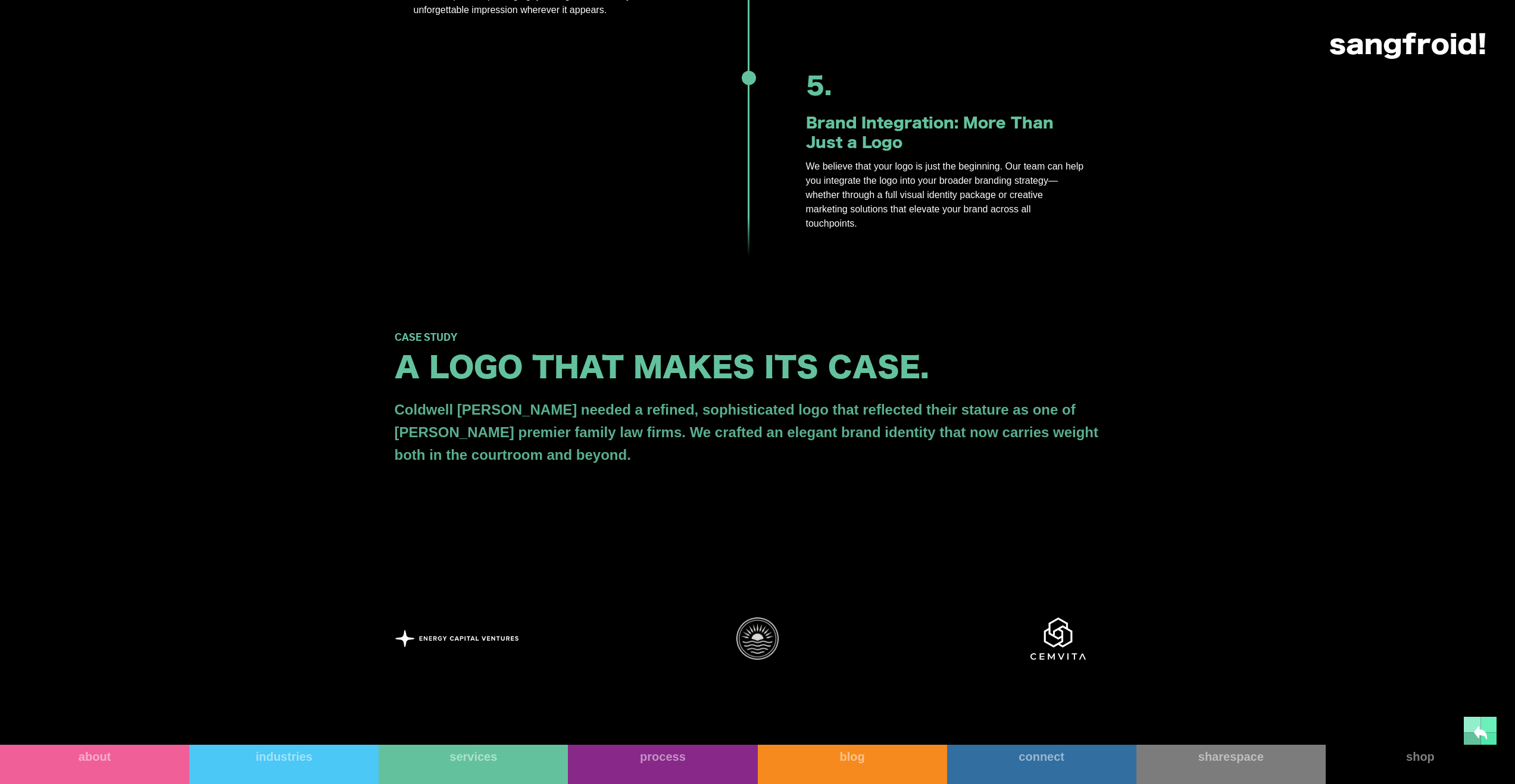
scroll to position [1966, 0]
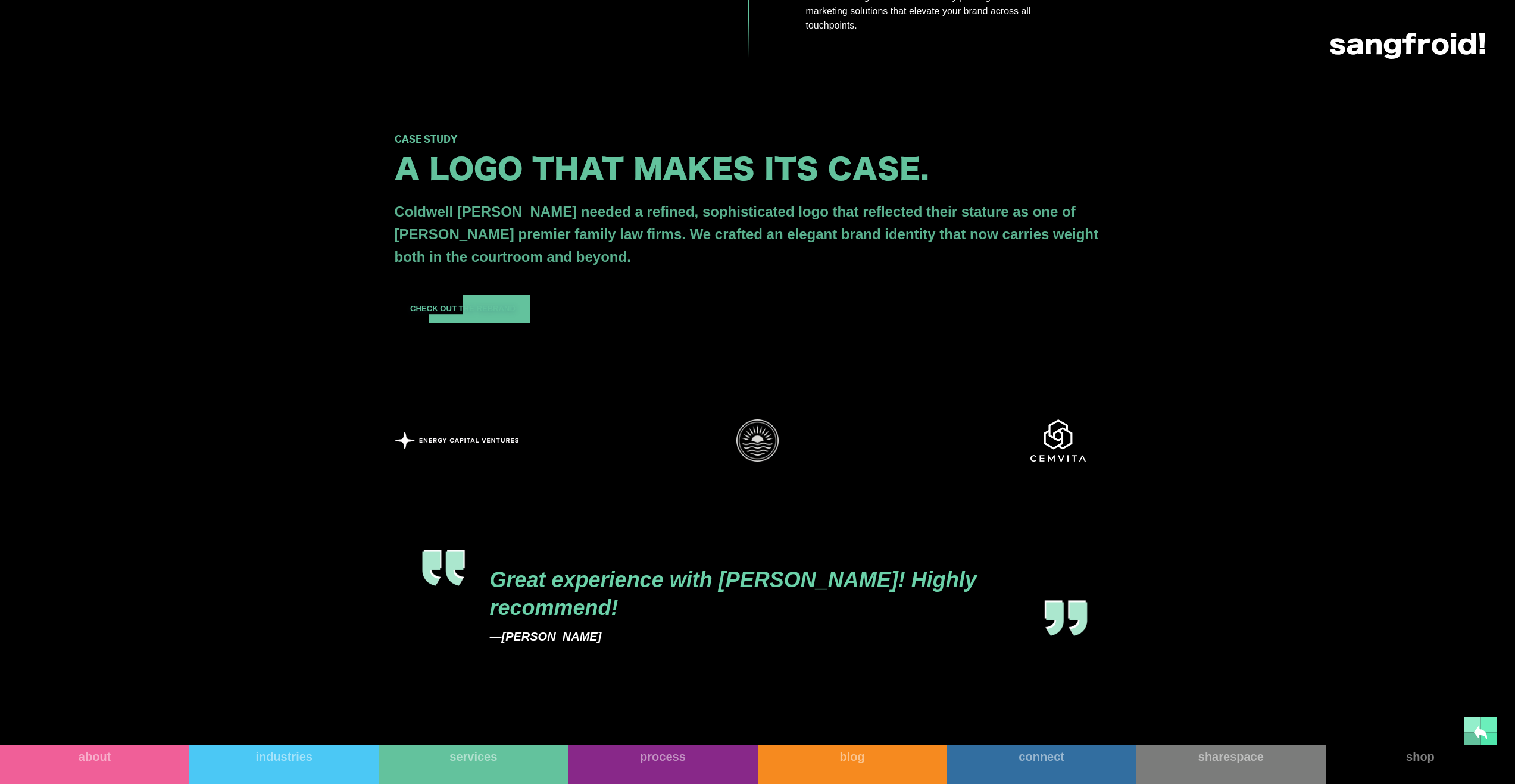
click at [483, 323] on div at bounding box center [480, 310] width 34 height 28
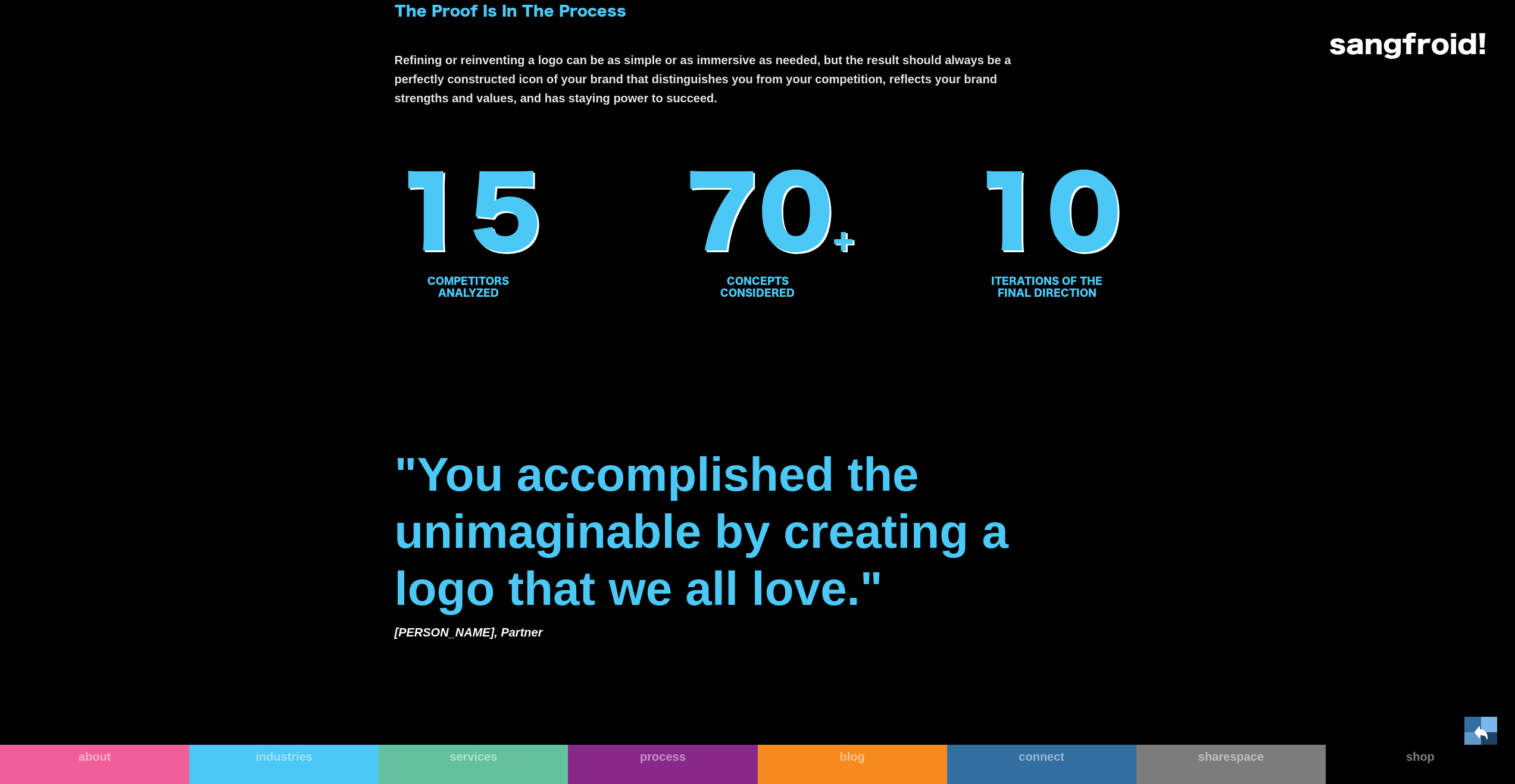
scroll to position [2984, 0]
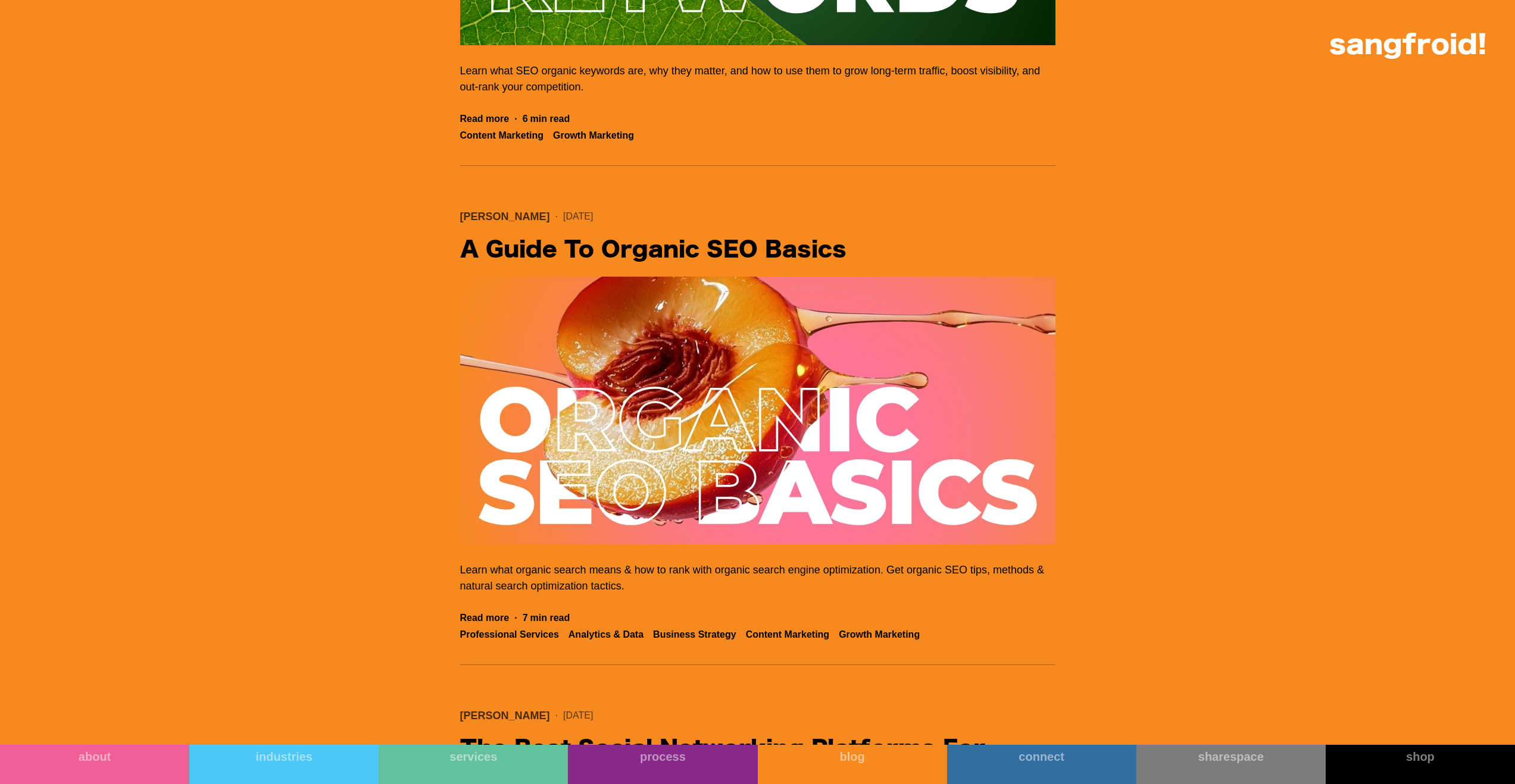
scroll to position [3209, 0]
